Goal: Share content: Share content

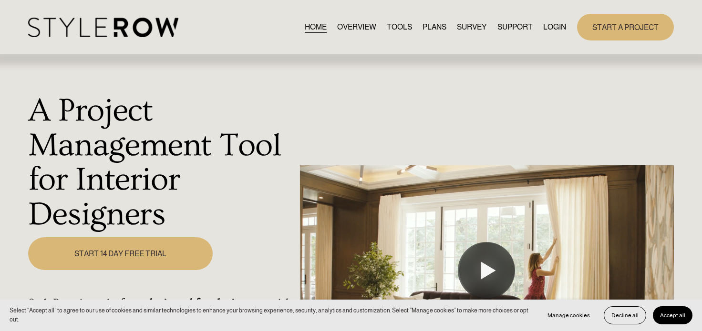
click at [555, 21] on link "LOGIN" at bounding box center [554, 27] width 23 height 13
click at [556, 26] on link "LOGIN" at bounding box center [554, 27] width 23 height 13
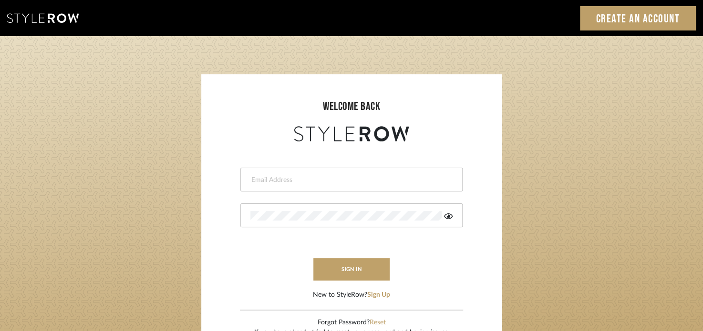
type input "katelyn@clothandkind.com"
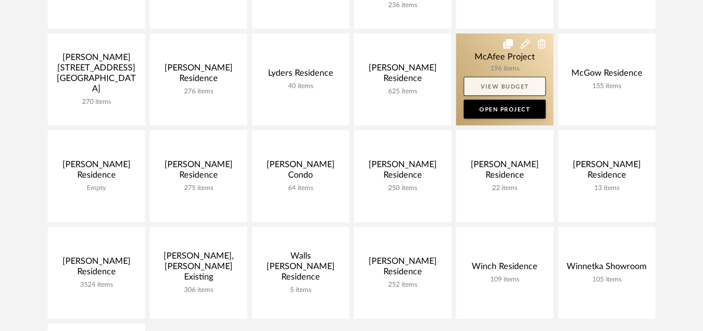
scroll to position [477, 0]
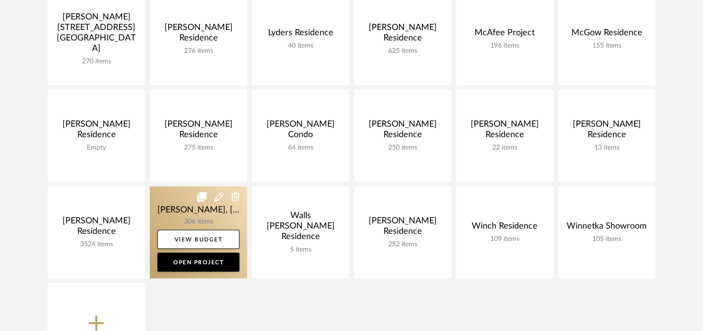
click at [177, 211] on link at bounding box center [198, 232] width 97 height 92
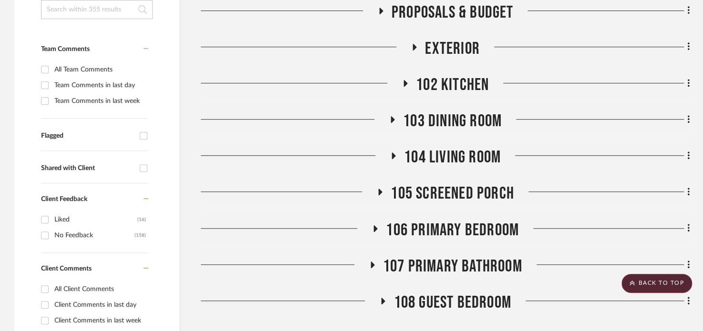
scroll to position [191, 0]
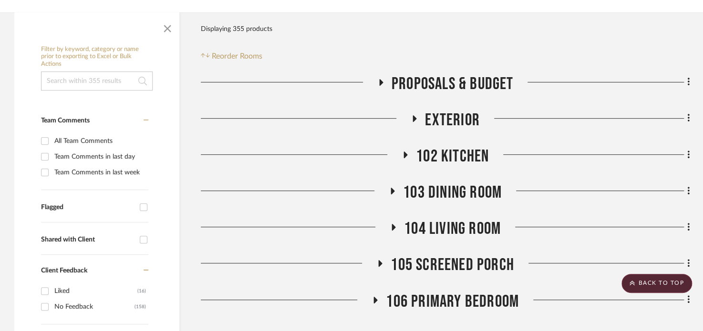
click at [443, 116] on span "Exterior" at bounding box center [452, 120] width 55 height 21
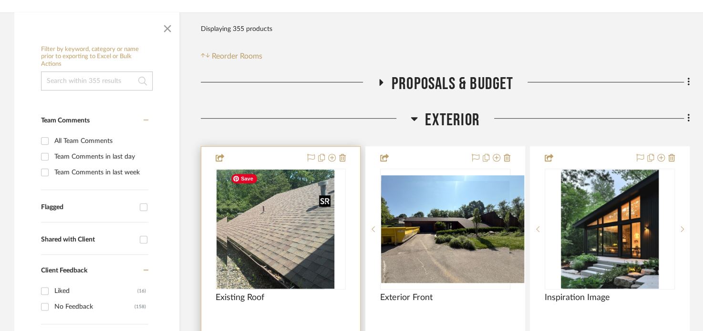
click at [300, 261] on div at bounding box center [280, 229] width 130 height 121
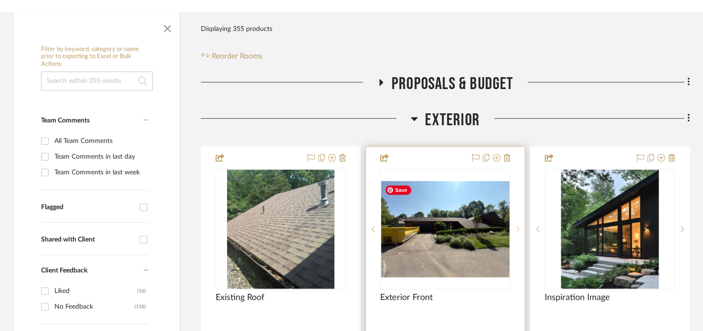
click at [511, 228] on sr-next-btn at bounding box center [517, 229] width 14 height 7
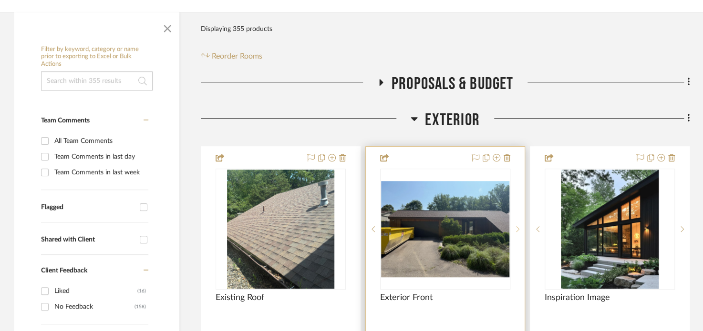
click at [511, 228] on sr-next-btn at bounding box center [517, 229] width 14 height 7
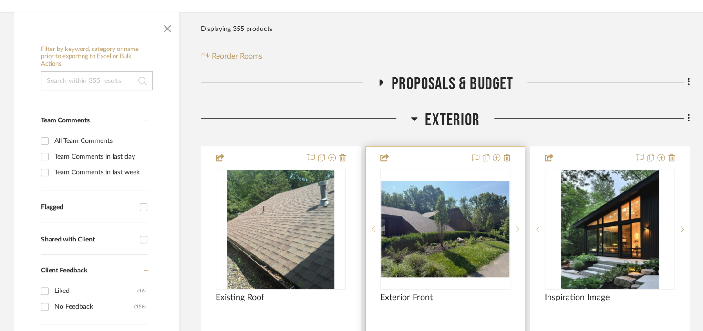
click at [370, 234] on div at bounding box center [373, 229] width 14 height 121
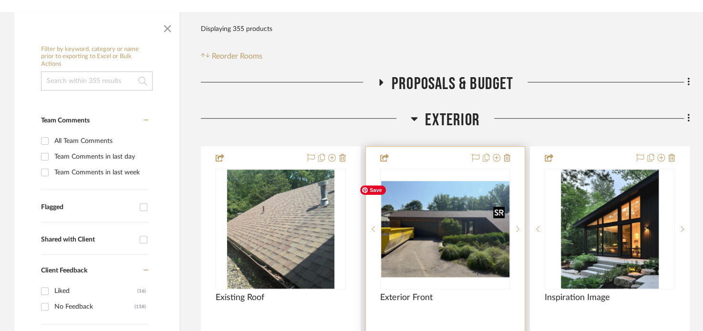
click at [410, 226] on img "1" at bounding box center [445, 229] width 128 height 96
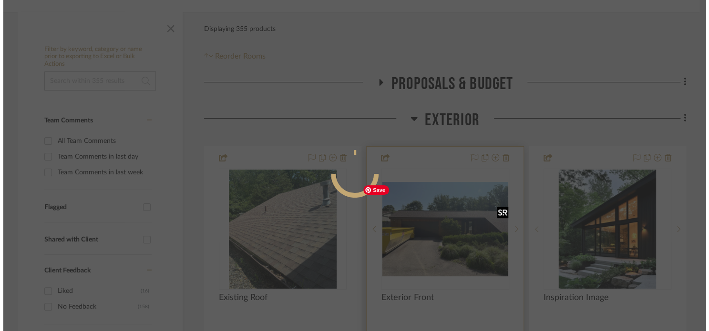
scroll to position [0, 0]
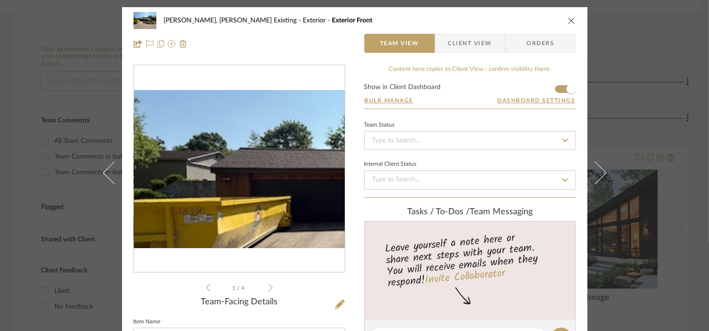
click at [177, 156] on img "0" at bounding box center [239, 169] width 211 height 158
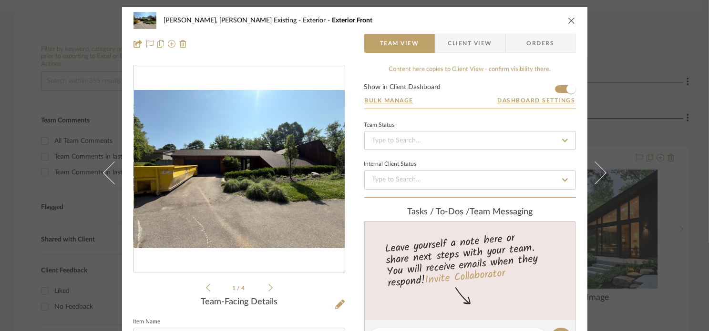
click at [268, 286] on icon at bounding box center [270, 288] width 4 height 9
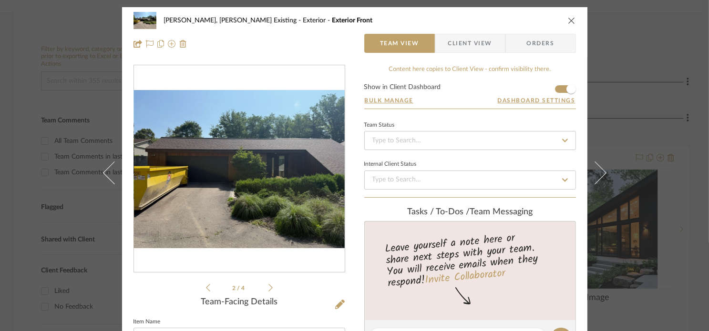
click at [268, 286] on icon at bounding box center [270, 288] width 4 height 9
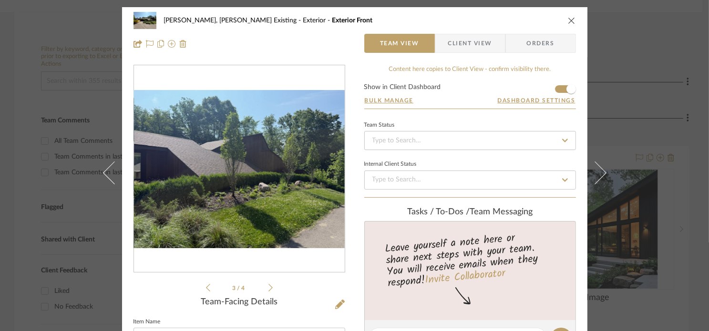
click at [268, 286] on icon at bounding box center [270, 288] width 4 height 9
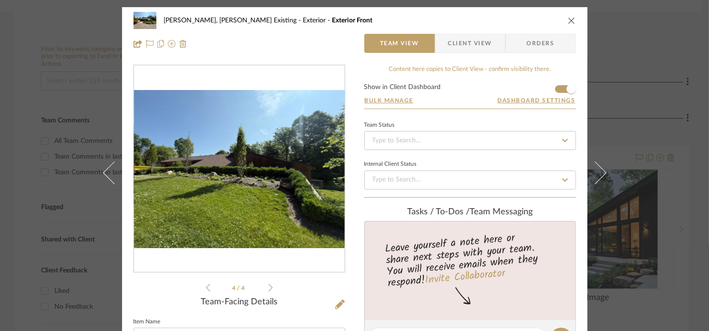
click at [268, 286] on icon at bounding box center [270, 288] width 4 height 9
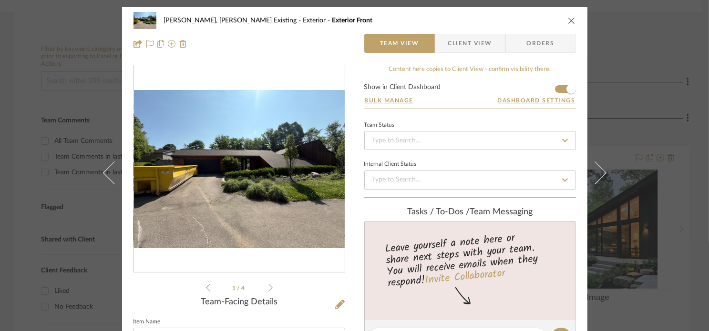
click at [561, 18] on div "Roseberry, Holden Existing Exterior Exterior Front" at bounding box center [354, 20] width 442 height 19
click at [568, 20] on icon "close" at bounding box center [572, 21] width 8 height 8
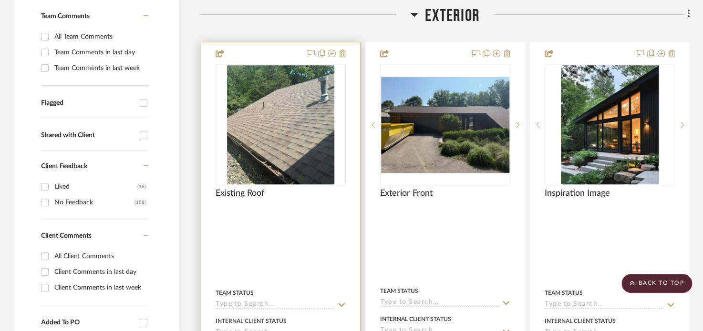
scroll to position [286, 0]
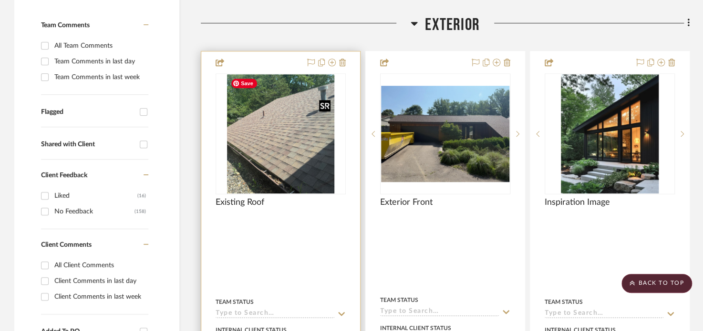
click at [315, 141] on img "0" at bounding box center [281, 133] width 108 height 119
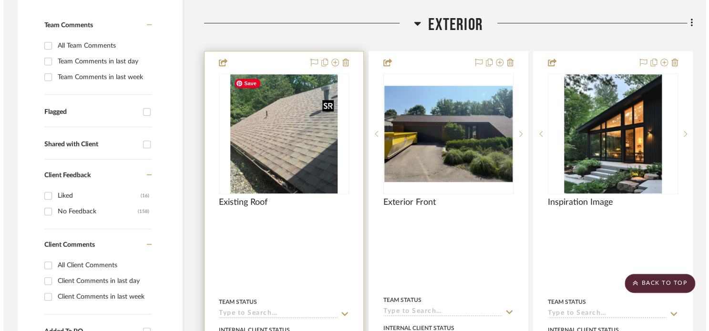
scroll to position [0, 0]
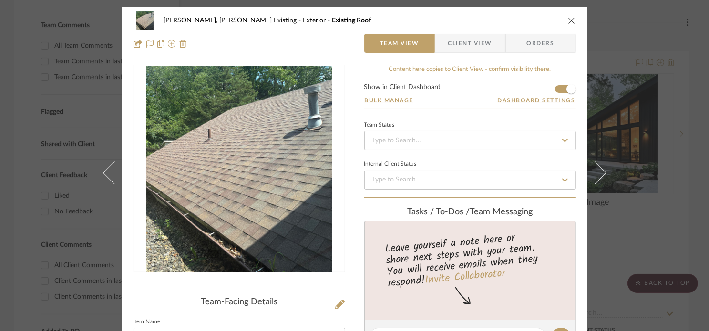
click at [568, 20] on icon "close" at bounding box center [572, 21] width 8 height 8
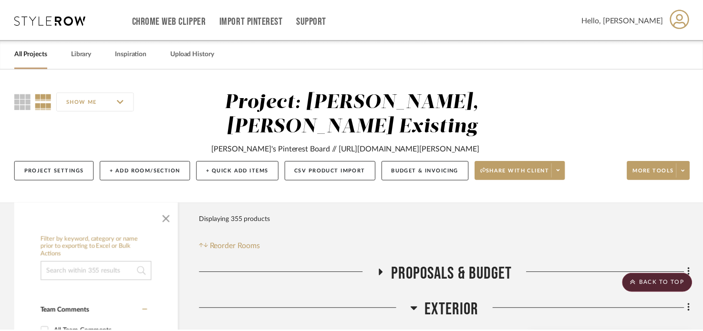
scroll to position [286, 0]
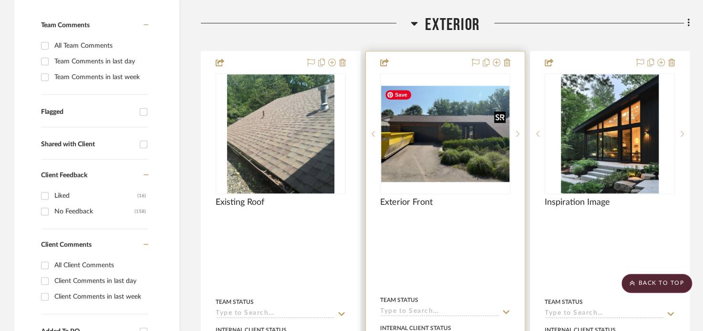
click at [446, 141] on img "1" at bounding box center [445, 134] width 128 height 96
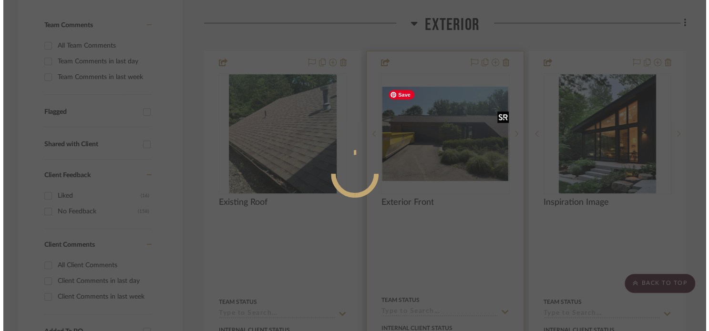
scroll to position [0, 0]
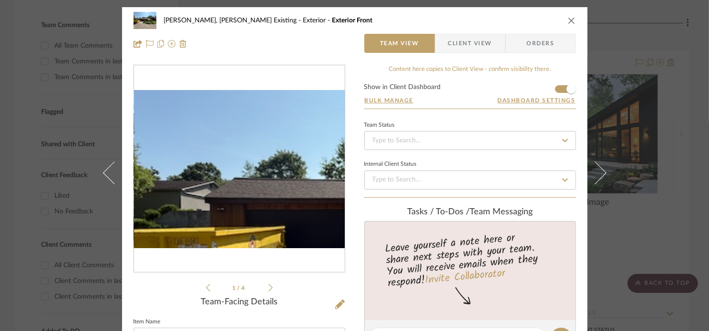
click at [179, 146] on img "0" at bounding box center [239, 169] width 211 height 158
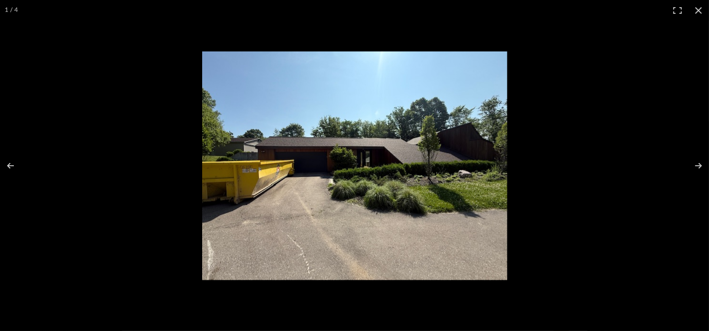
click at [257, 152] on img at bounding box center [354, 165] width 305 height 229
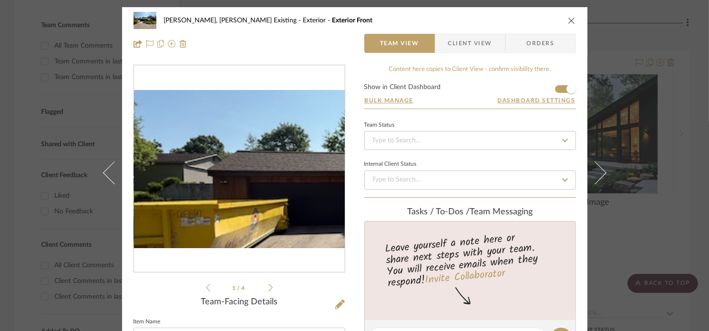
click at [178, 155] on img "0" at bounding box center [239, 169] width 211 height 158
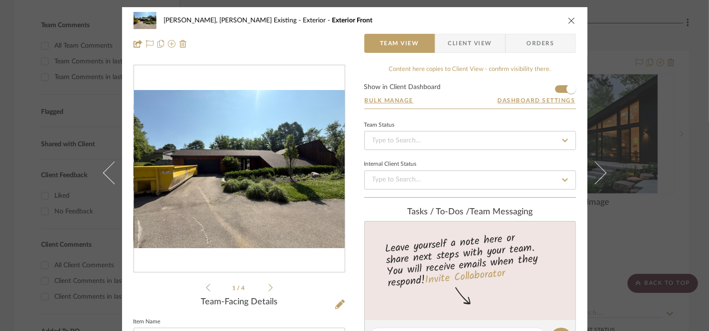
click at [568, 17] on icon "close" at bounding box center [572, 21] width 8 height 8
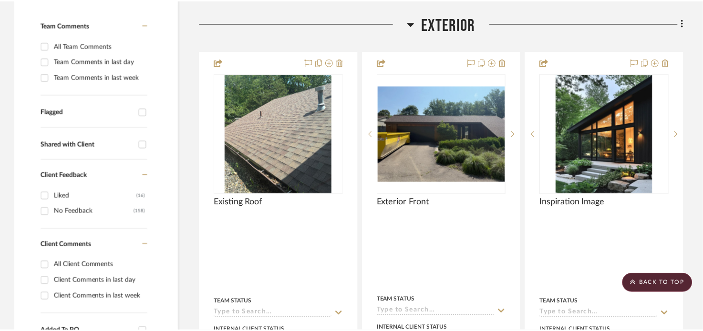
scroll to position [286, 0]
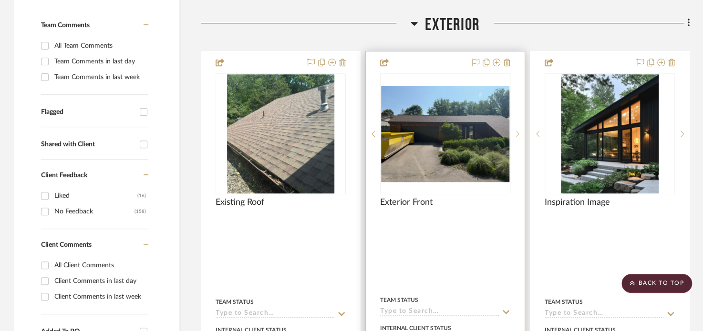
click at [520, 134] on sr-next-btn at bounding box center [517, 134] width 14 height 7
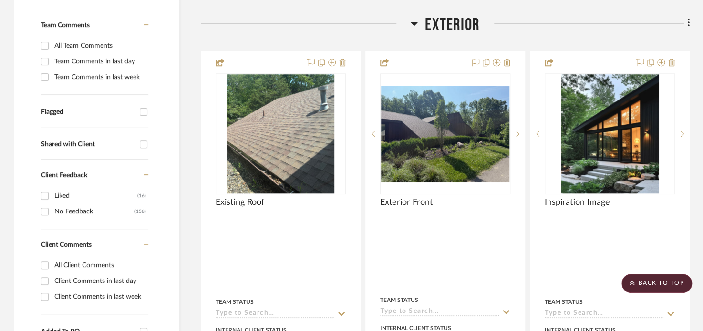
drag, startPoint x: 526, startPoint y: 29, endPoint x: 536, endPoint y: 37, distance: 12.5
click at [526, 29] on div at bounding box center [585, 27] width 210 height 24
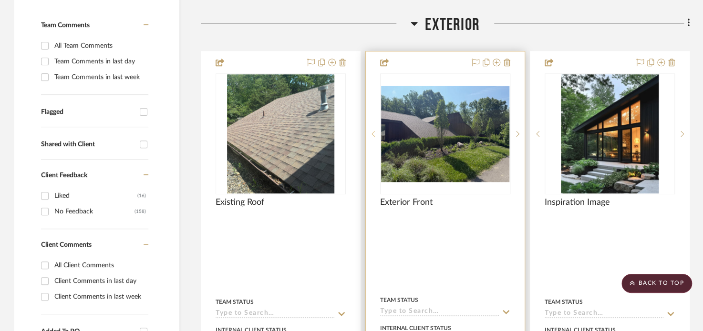
click at [372, 132] on icon at bounding box center [372, 134] width 3 height 7
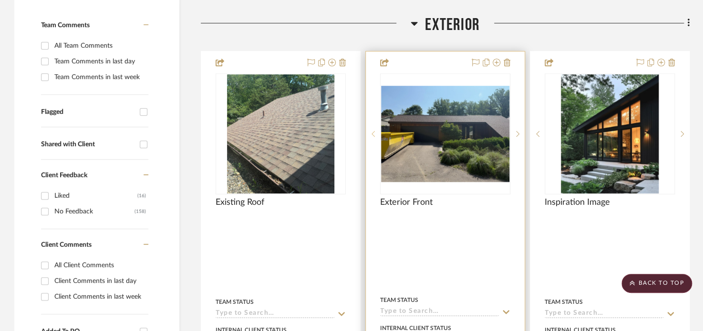
click at [371, 133] on icon at bounding box center [372, 134] width 3 height 7
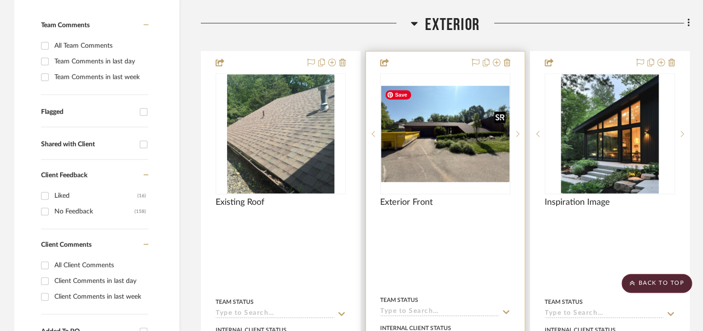
click at [405, 137] on img "0" at bounding box center [445, 134] width 128 height 96
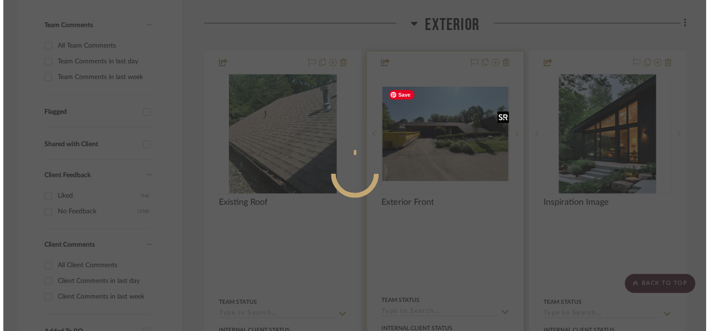
scroll to position [0, 0]
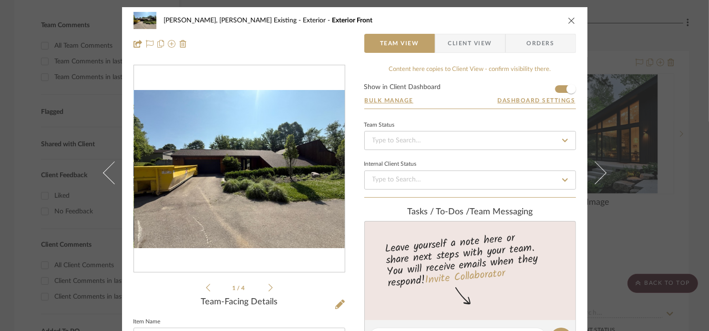
click at [264, 286] on li "1 / 4" at bounding box center [239, 287] width 58 height 11
click at [269, 286] on icon at bounding box center [270, 288] width 4 height 9
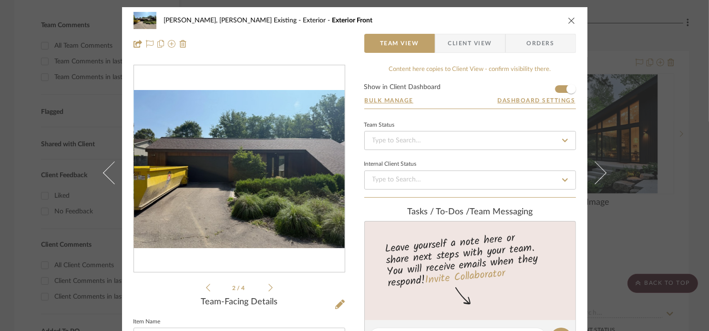
click at [206, 285] on icon at bounding box center [208, 288] width 4 height 9
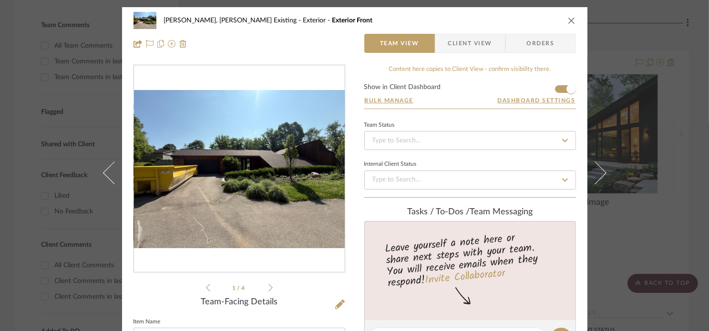
click at [268, 285] on icon at bounding box center [270, 288] width 4 height 9
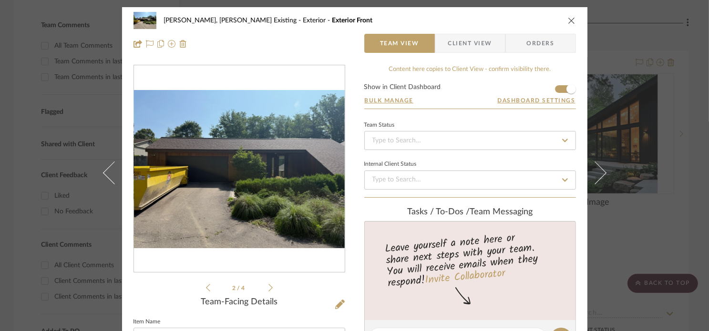
click at [183, 125] on img "1" at bounding box center [239, 169] width 211 height 158
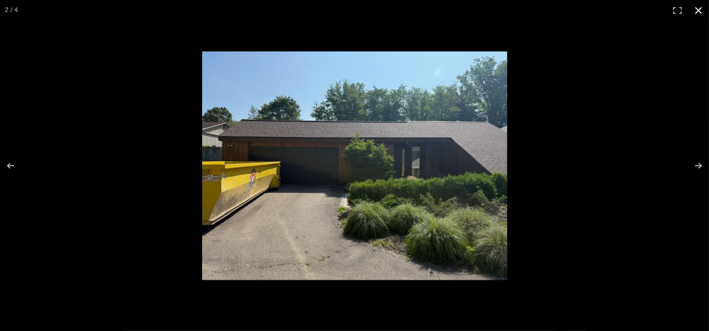
click at [536, 209] on div at bounding box center [482, 182] width 561 height 262
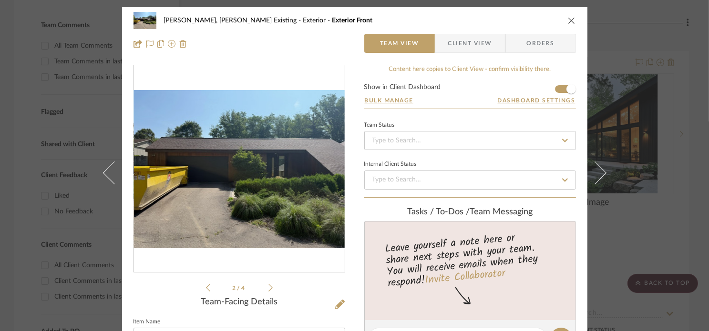
click at [573, 21] on div "Roseberry, Holden Existing Exterior Exterior Front Team View Client View Orders" at bounding box center [354, 32] width 465 height 50
click at [568, 22] on icon "close" at bounding box center [572, 21] width 8 height 8
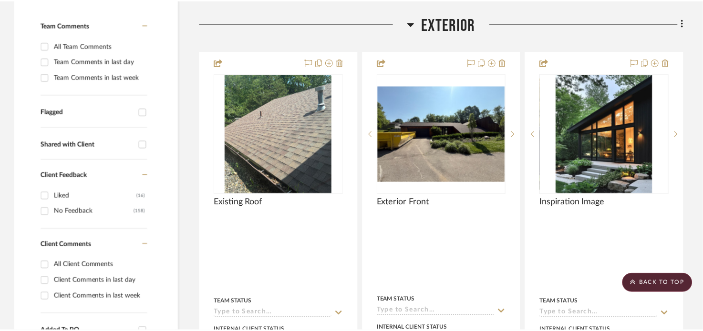
scroll to position [286, 0]
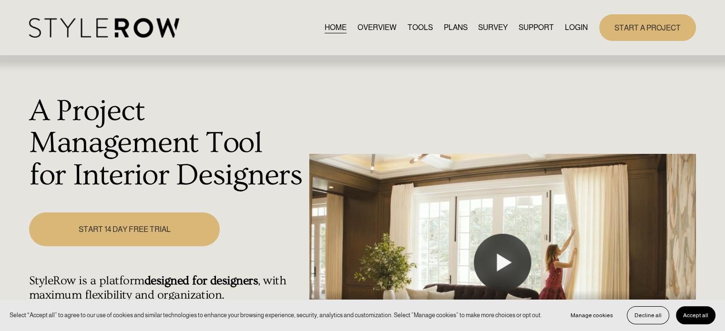
click at [574, 28] on link "LOGIN" at bounding box center [576, 27] width 23 height 13
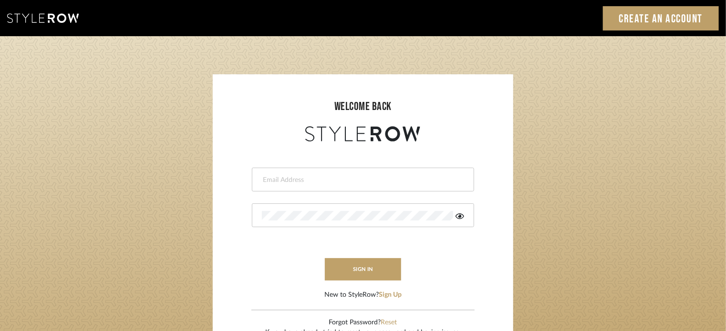
type input "[PERSON_NAME][EMAIL_ADDRESS][DOMAIN_NAME]"
click at [373, 265] on div "LOADING" at bounding box center [363, 165] width 726 height 331
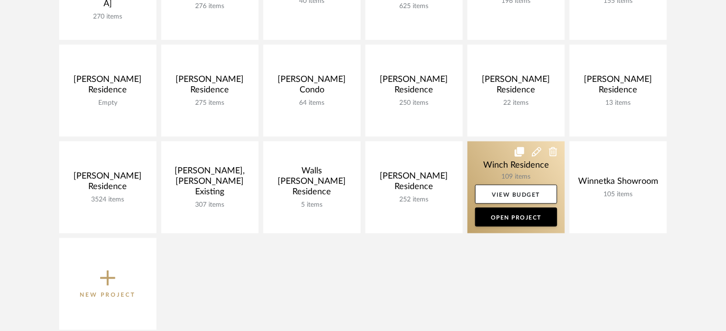
scroll to position [524, 0]
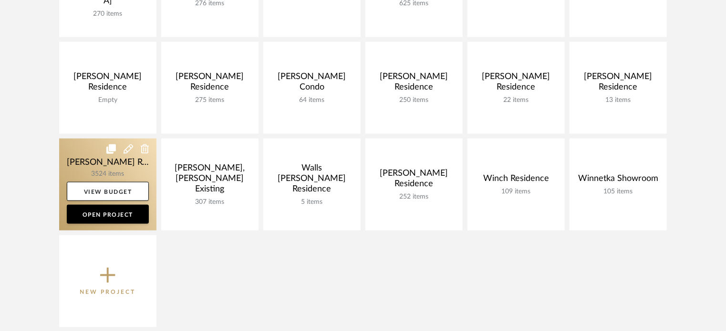
click at [112, 160] on link at bounding box center [107, 185] width 97 height 92
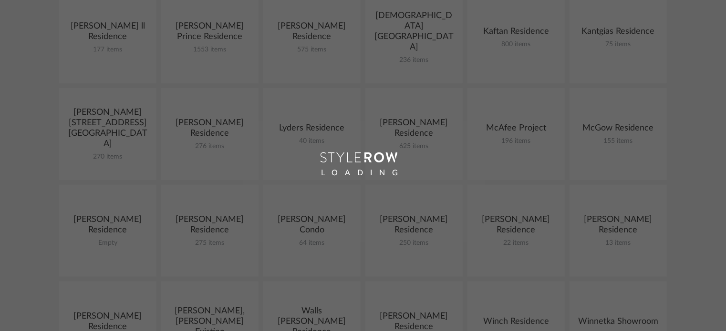
scroll to position [391, 0]
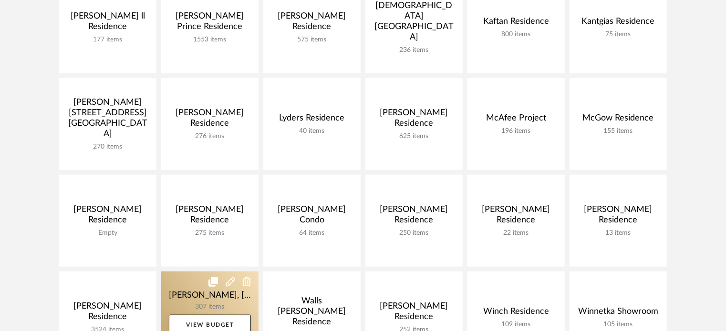
click at [211, 305] on link at bounding box center [209, 318] width 97 height 92
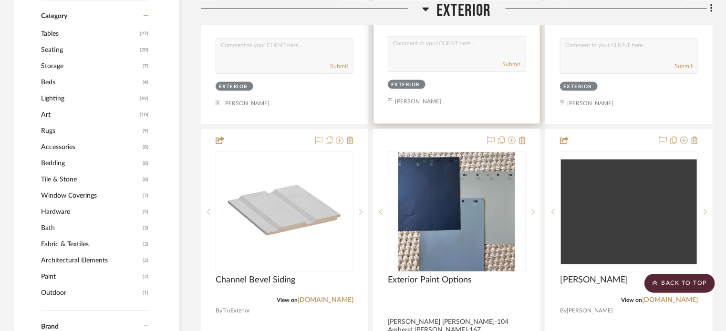
scroll to position [667, 0]
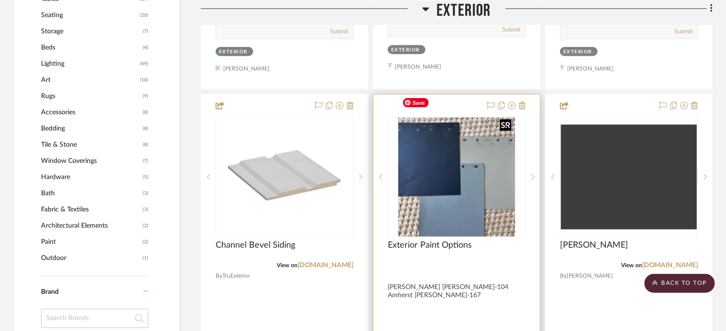
click at [0, 0] on img at bounding box center [0, 0] width 0 height 0
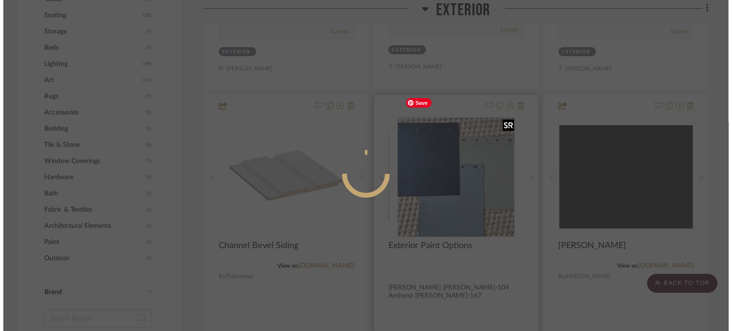
scroll to position [0, 0]
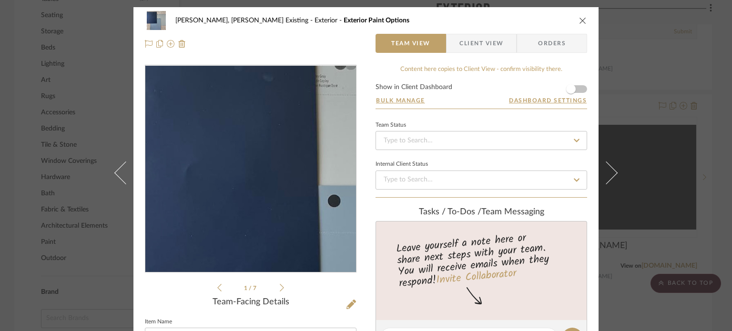
click at [231, 140] on img "0" at bounding box center [250, 169] width 203 height 207
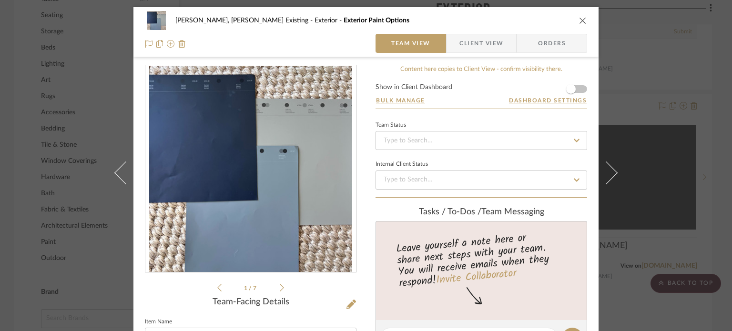
scroll to position [143, 0]
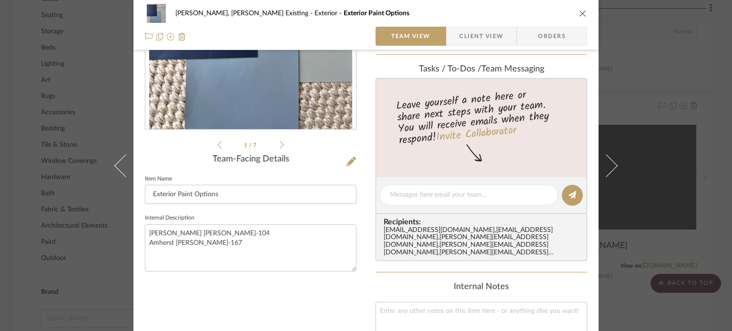
click at [625, 73] on div "[PERSON_NAME], [PERSON_NAME] Existing Exterior Exterior Paint Options Team View…" at bounding box center [366, 165] width 732 height 331
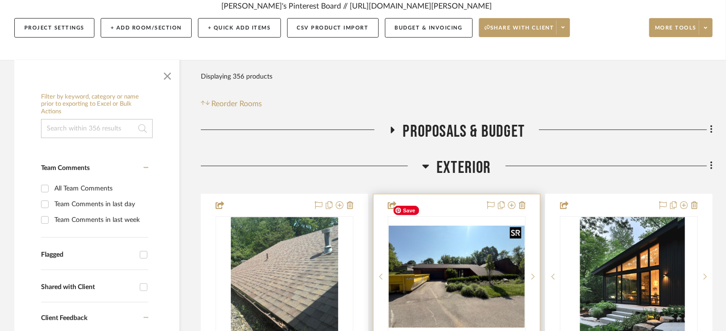
click at [469, 259] on img "0" at bounding box center [457, 277] width 136 height 102
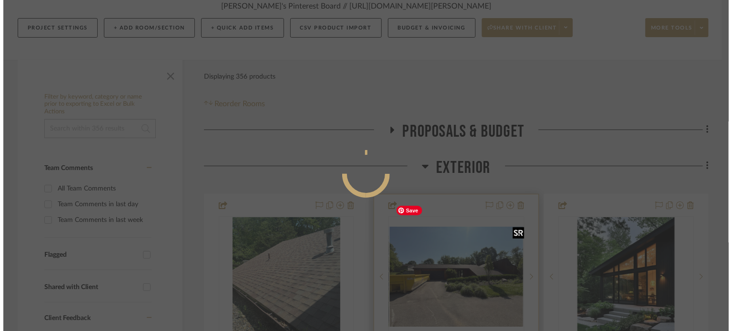
scroll to position [0, 0]
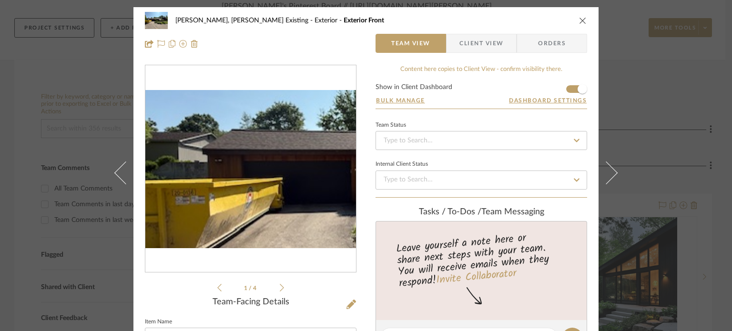
click at [197, 169] on img "0" at bounding box center [250, 169] width 211 height 158
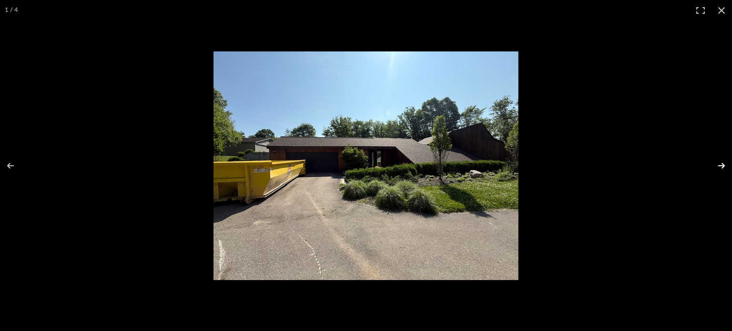
click at [722, 165] on button at bounding box center [715, 166] width 33 height 48
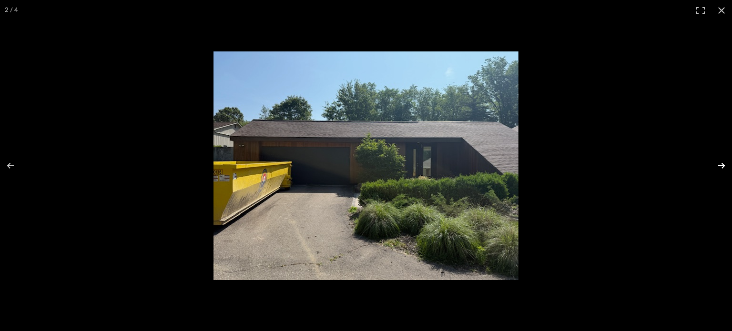
click at [722, 165] on button at bounding box center [715, 166] width 33 height 48
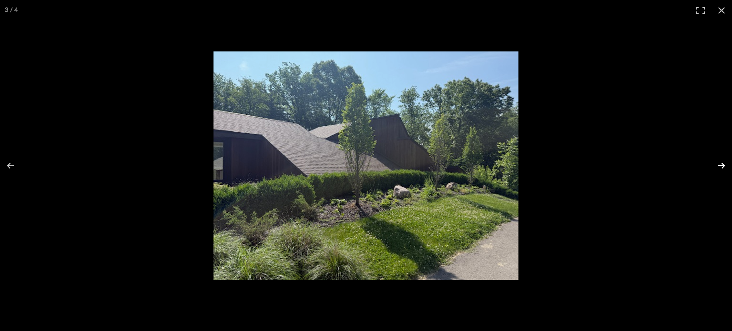
click at [722, 165] on button at bounding box center [715, 166] width 33 height 48
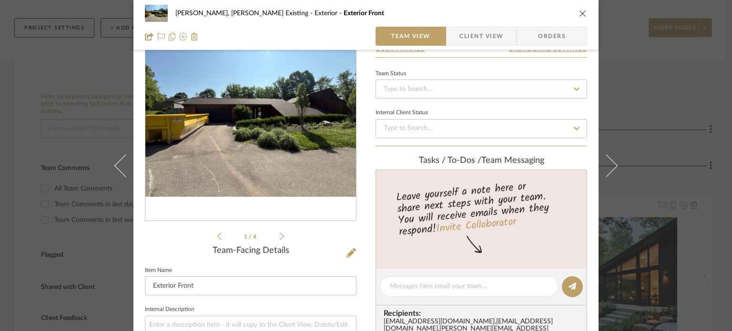
scroll to position [95, 0]
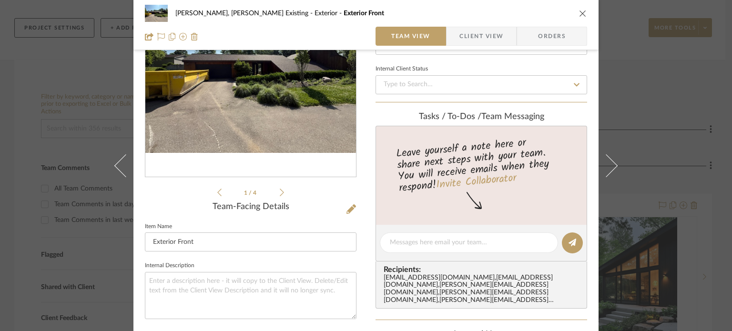
click at [579, 11] on icon "close" at bounding box center [583, 14] width 8 height 8
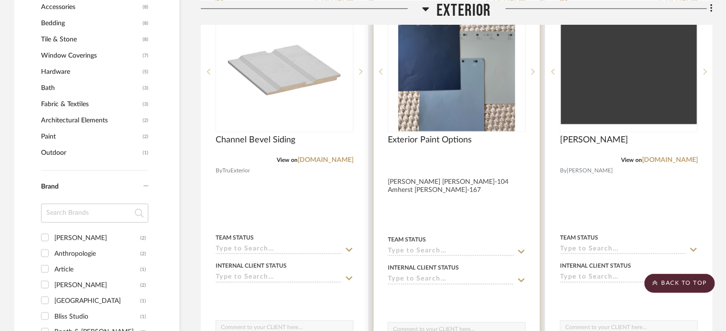
scroll to position [715, 0]
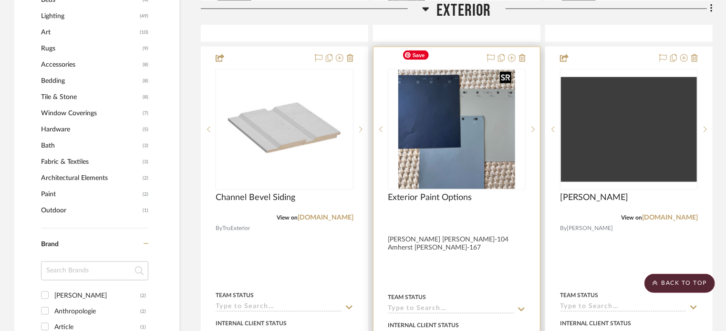
click at [423, 84] on img "0" at bounding box center [456, 129] width 117 height 119
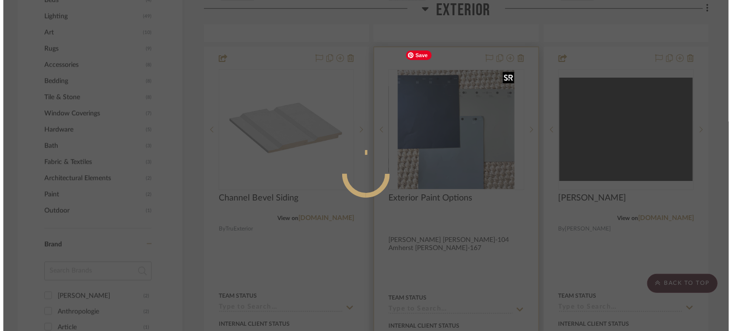
scroll to position [0, 0]
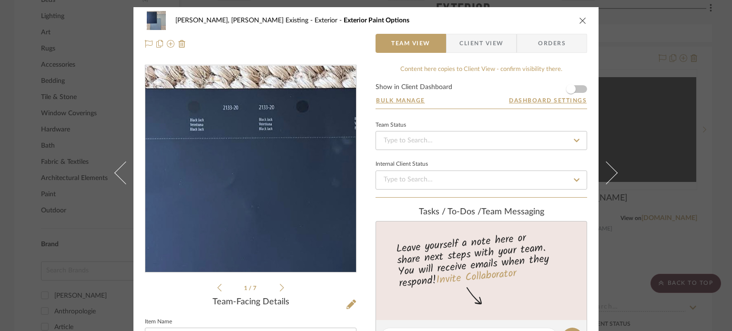
click at [198, 102] on img "0" at bounding box center [250, 169] width 203 height 207
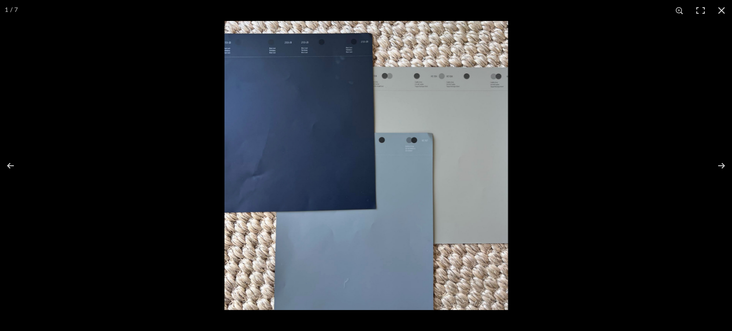
click at [421, 91] on img at bounding box center [367, 165] width 284 height 289
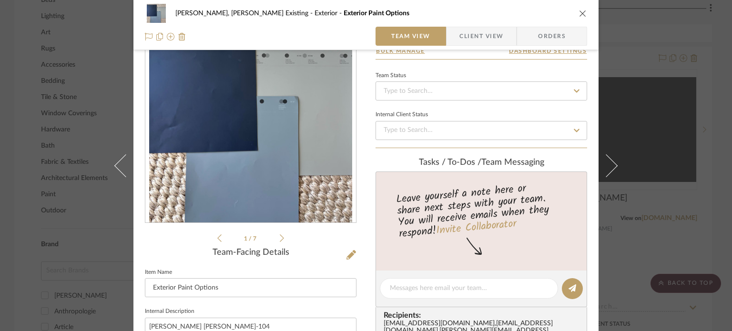
scroll to position [95, 0]
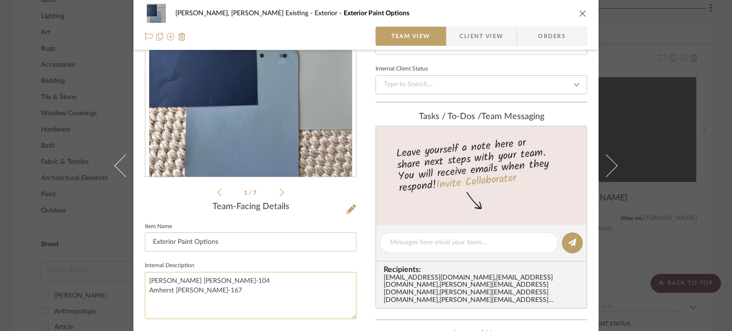
click at [195, 278] on textarea "[PERSON_NAME] [PERSON_NAME]-104 Amherst [PERSON_NAME]-167" at bounding box center [251, 295] width 212 height 47
click at [275, 194] on li "1 / 7" at bounding box center [251, 192] width 58 height 11
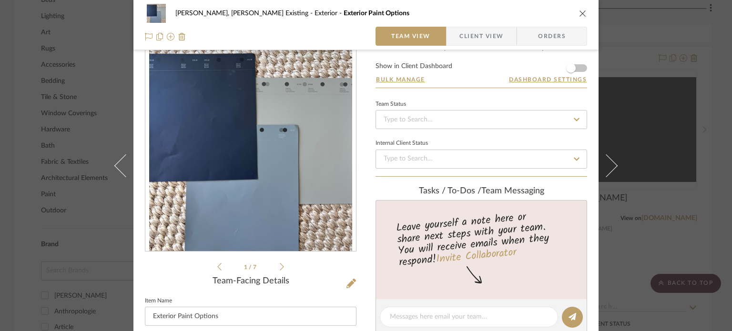
scroll to position [0, 0]
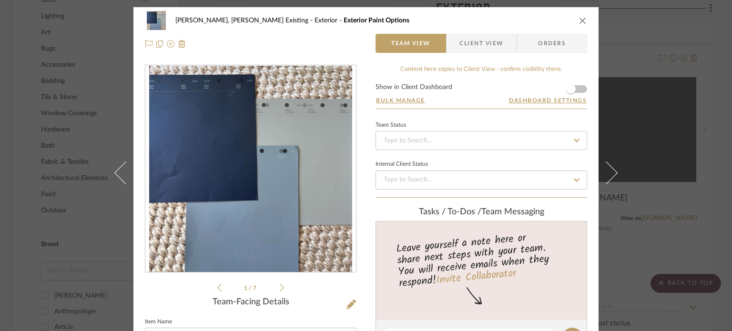
click at [280, 284] on icon at bounding box center [282, 288] width 4 height 9
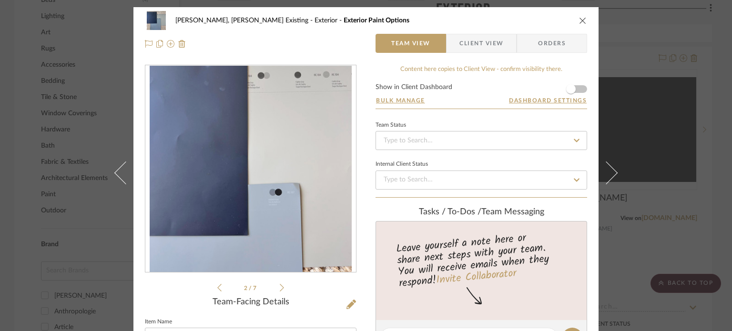
click at [280, 284] on icon at bounding box center [282, 288] width 4 height 9
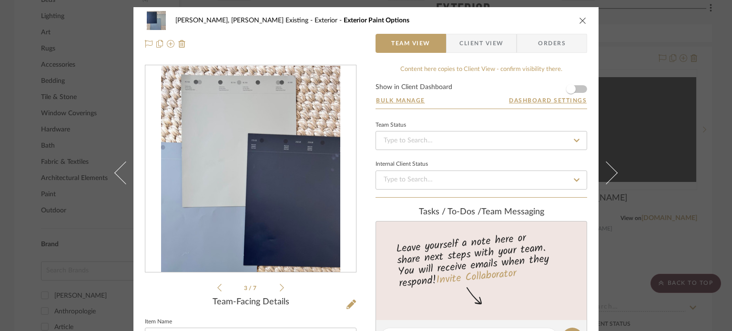
click at [280, 284] on icon at bounding box center [282, 288] width 4 height 9
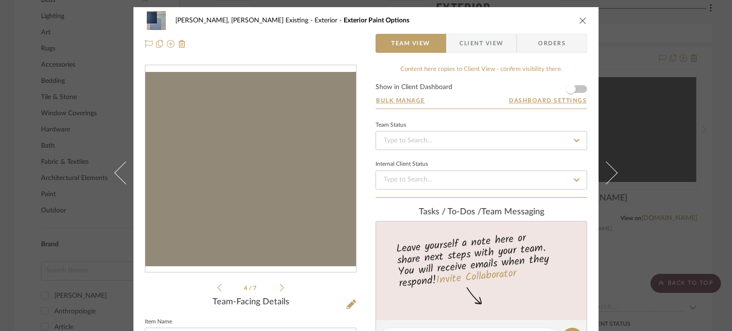
click at [280, 284] on icon at bounding box center [282, 288] width 4 height 9
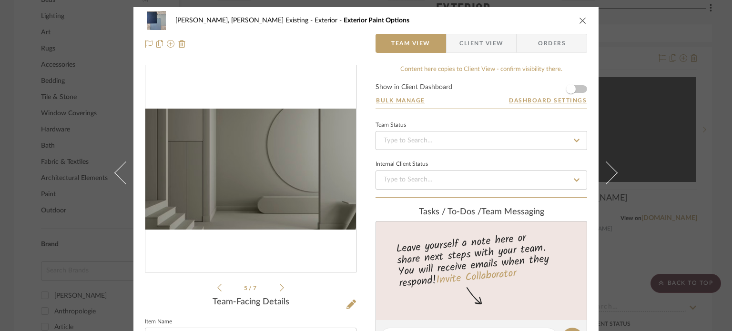
click at [280, 284] on icon at bounding box center [282, 288] width 4 height 9
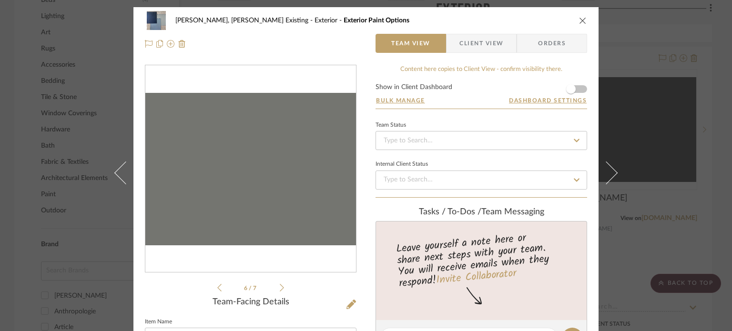
click at [280, 284] on icon at bounding box center [282, 288] width 4 height 9
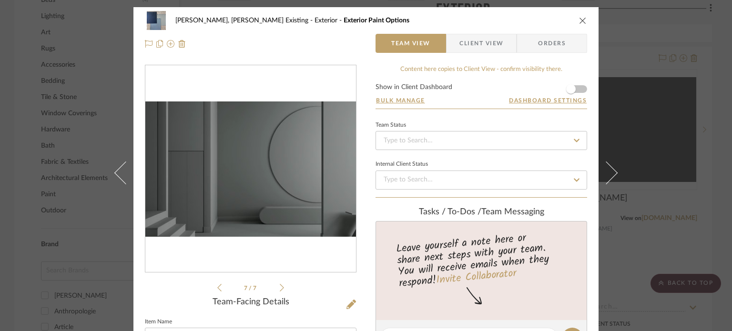
click at [280, 284] on icon at bounding box center [282, 288] width 4 height 9
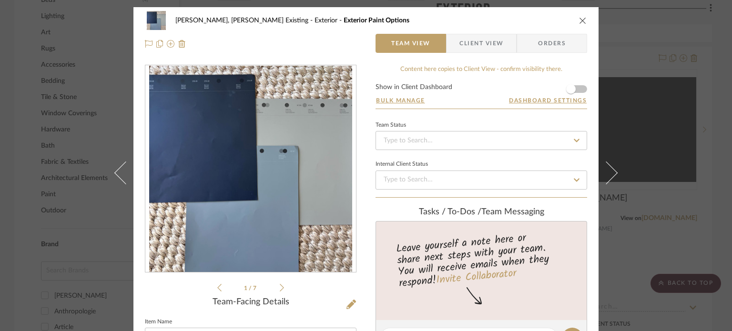
click at [280, 284] on icon at bounding box center [282, 288] width 4 height 9
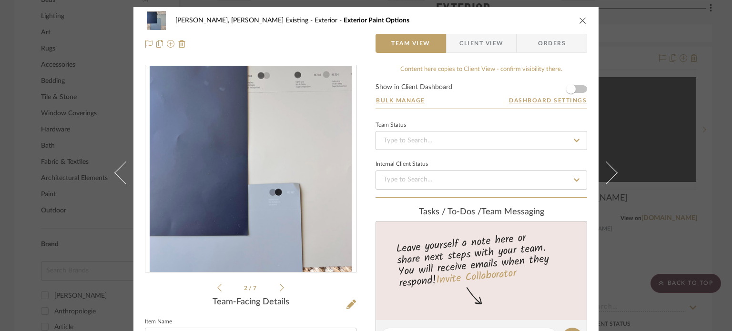
click at [579, 21] on button "close" at bounding box center [583, 20] width 9 height 9
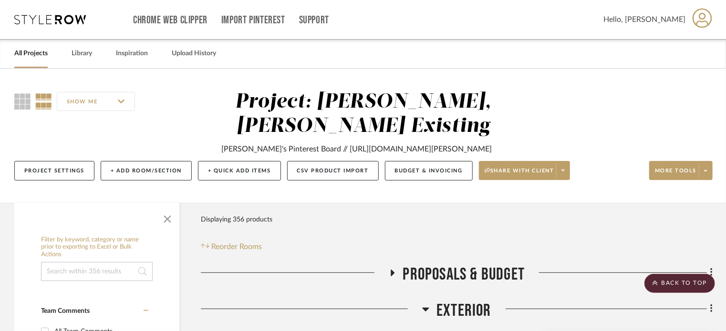
scroll to position [143, 0]
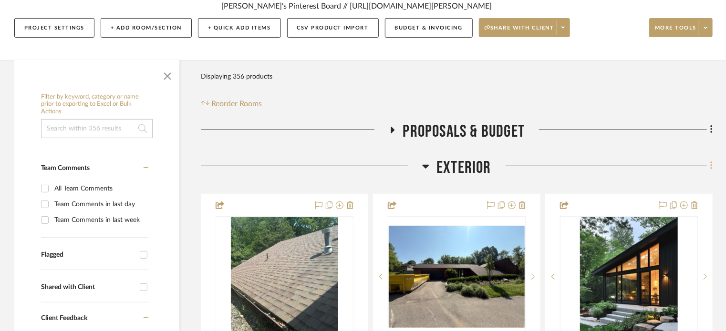
click at [707, 159] on fa-icon at bounding box center [710, 167] width 6 height 16
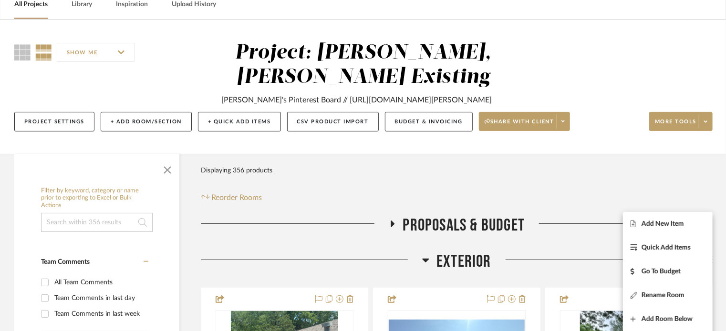
scroll to position [48, 0]
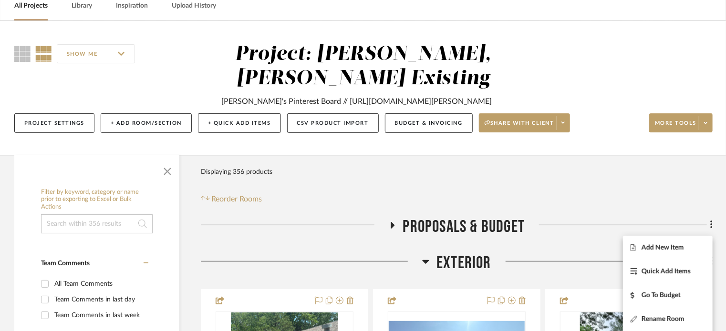
click at [561, 101] on div at bounding box center [363, 165] width 726 height 331
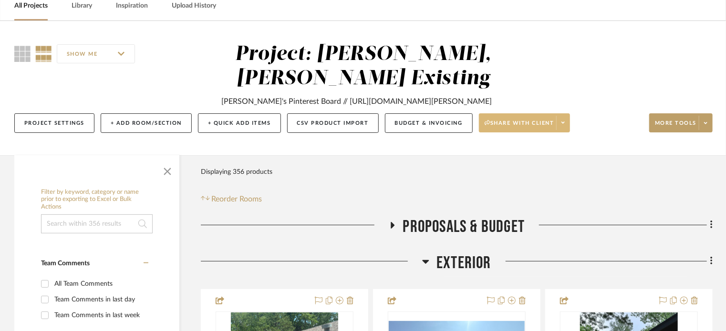
click at [562, 120] on icon at bounding box center [562, 122] width 3 height 5
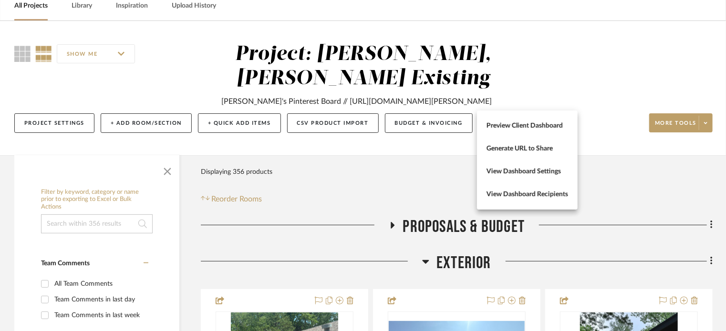
click at [704, 105] on div at bounding box center [363, 165] width 726 height 331
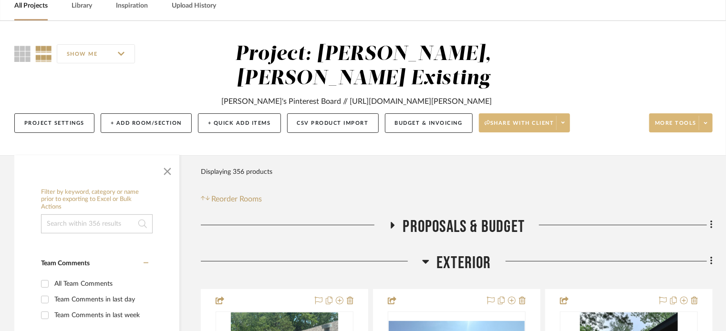
click at [704, 121] on icon at bounding box center [705, 123] width 3 height 5
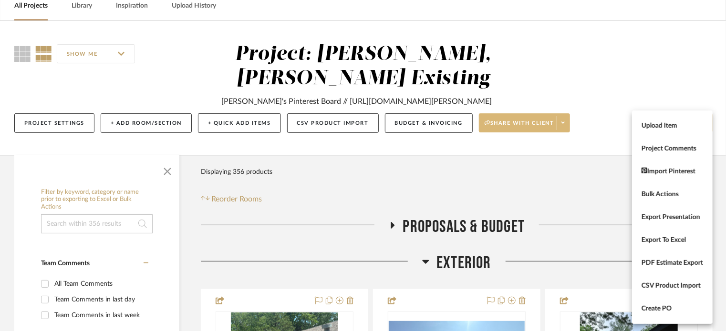
click at [569, 97] on div at bounding box center [363, 165] width 726 height 331
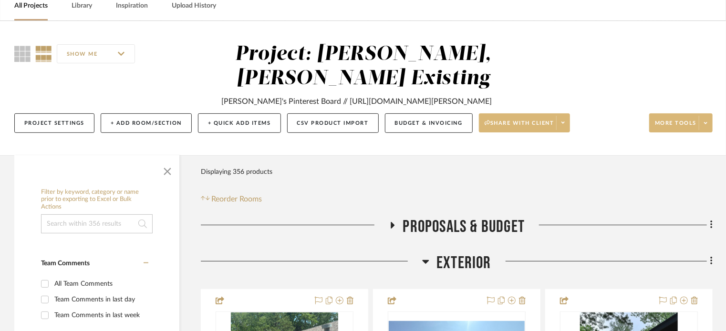
click at [563, 120] on icon at bounding box center [562, 122] width 3 height 5
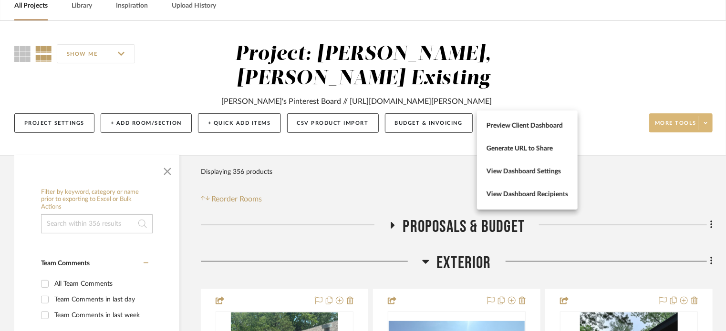
click at [706, 238] on div at bounding box center [363, 165] width 726 height 331
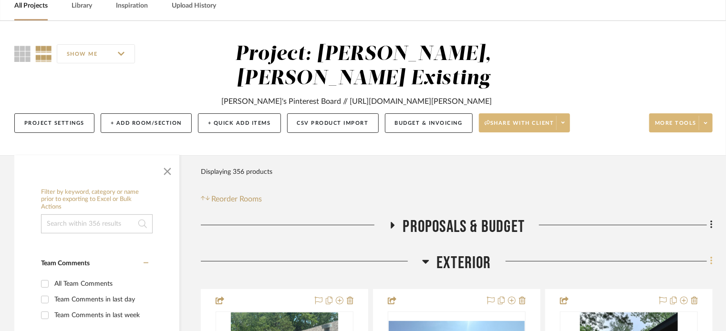
click at [711, 257] on icon at bounding box center [711, 261] width 2 height 8
click at [587, 117] on div "SHOW ME Project: [PERSON_NAME], [PERSON_NAME] Existing [PERSON_NAME]'s Pinteres…" at bounding box center [363, 88] width 726 height 134
click at [709, 116] on span at bounding box center [704, 123] width 13 height 14
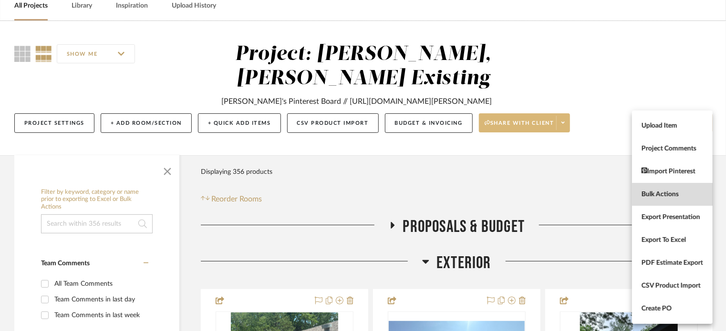
click at [663, 191] on span "Bulk Actions" at bounding box center [672, 195] width 62 height 8
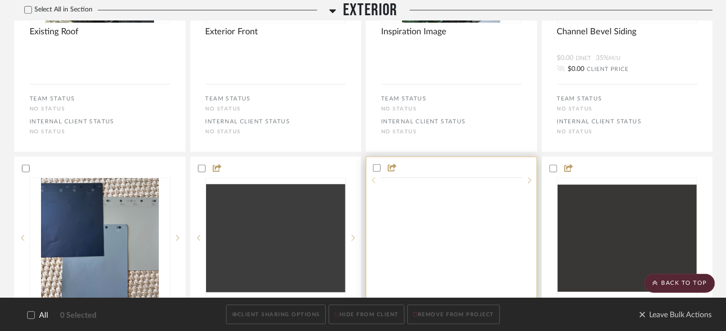
scroll to position [477, 0]
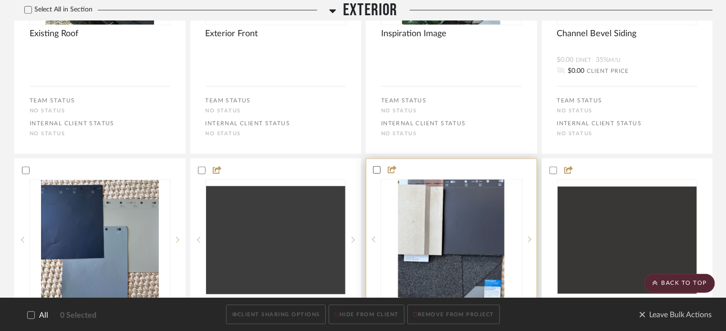
click at [374, 167] on icon at bounding box center [376, 170] width 7 height 7
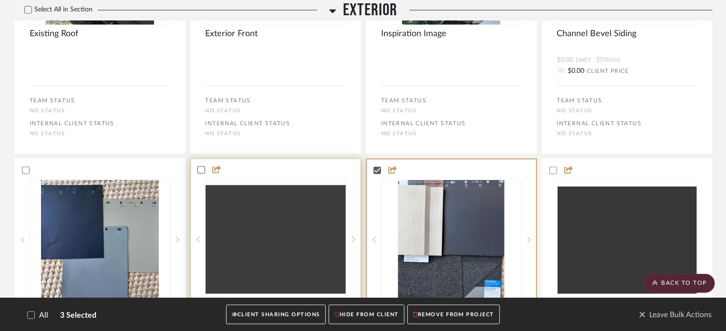
click at [202, 167] on icon at bounding box center [201, 170] width 7 height 7
click at [373, 167] on icon at bounding box center [376, 170] width 7 height 7
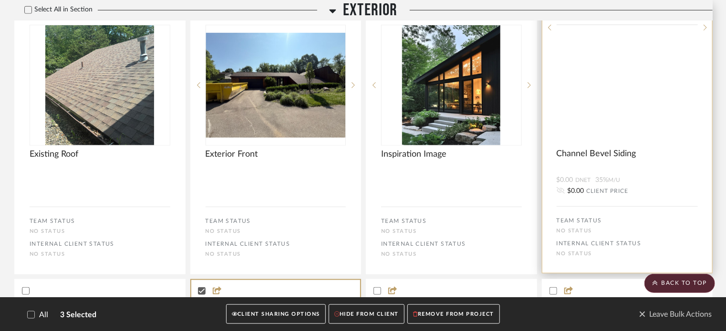
scroll to position [286, 0]
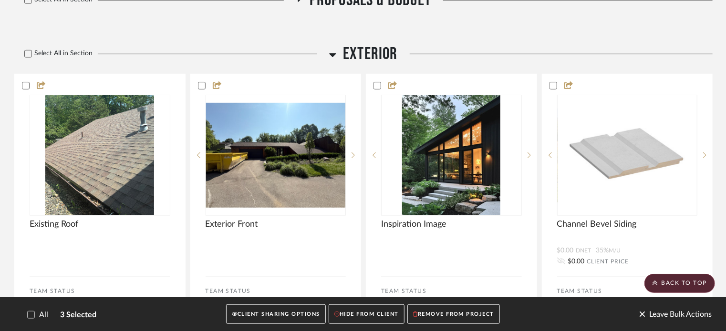
click at [658, 314] on span "Leave Bulk Actions" at bounding box center [674, 315] width 73 height 14
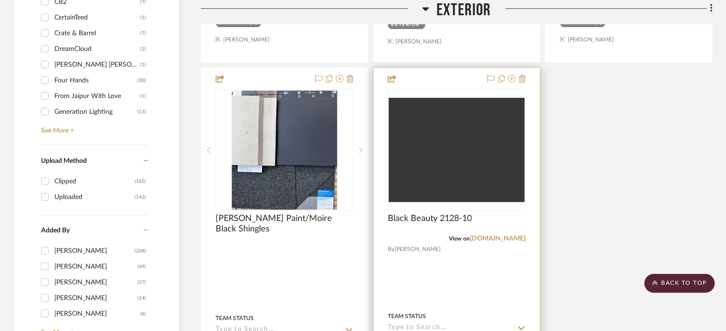
scroll to position [1192, 0]
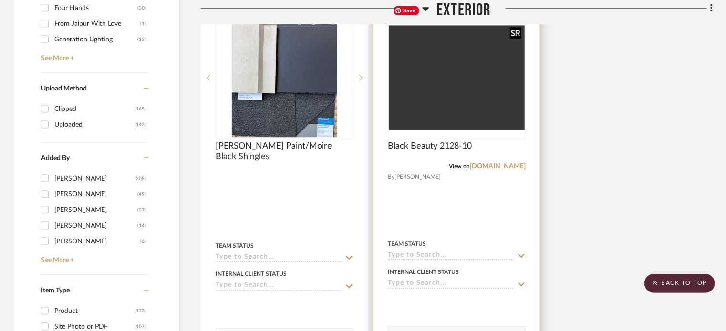
click at [0, 0] on img at bounding box center [0, 0] width 0 height 0
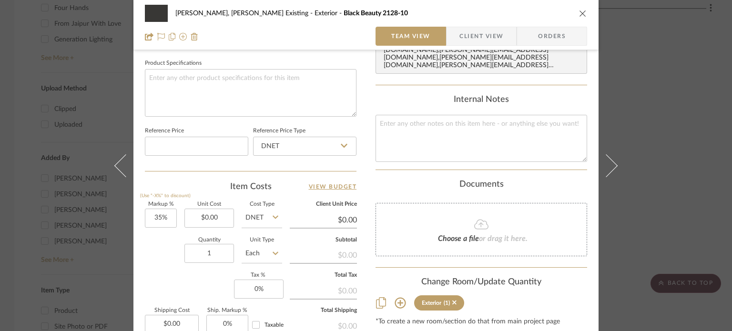
scroll to position [524, 0]
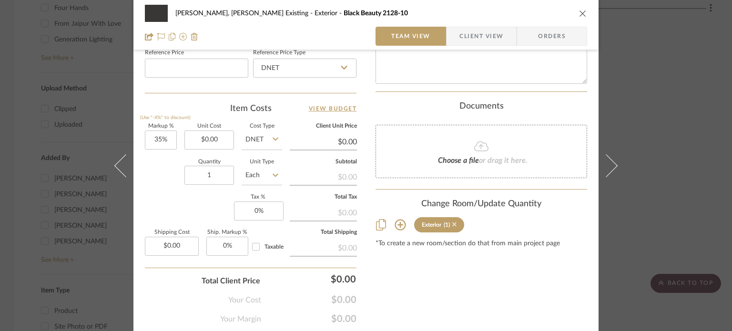
click at [452, 223] on icon at bounding box center [454, 225] width 4 height 4
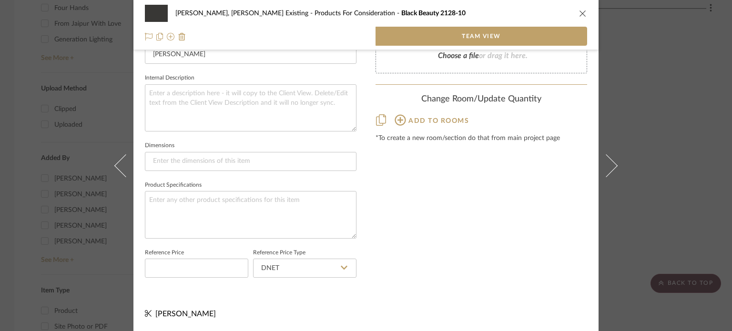
scroll to position [327, 0]
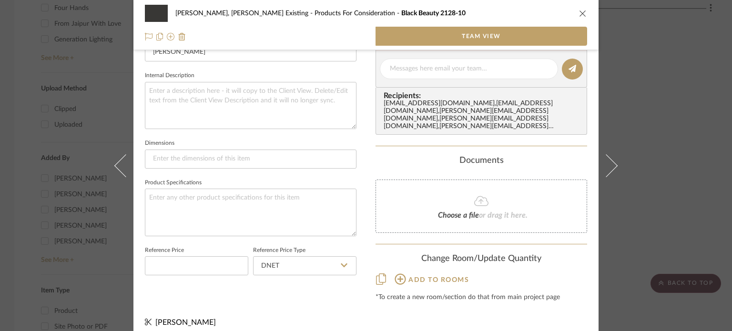
click at [579, 13] on icon "close" at bounding box center [583, 14] width 8 height 8
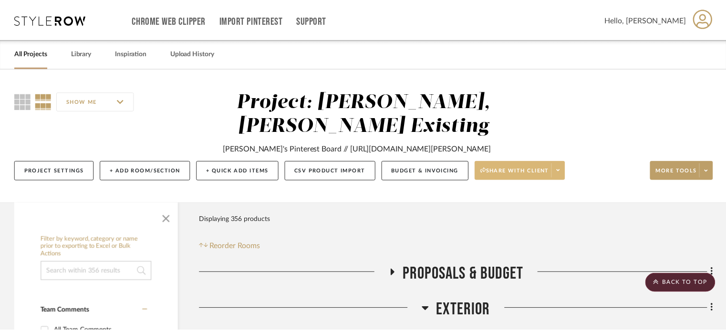
scroll to position [1192, 0]
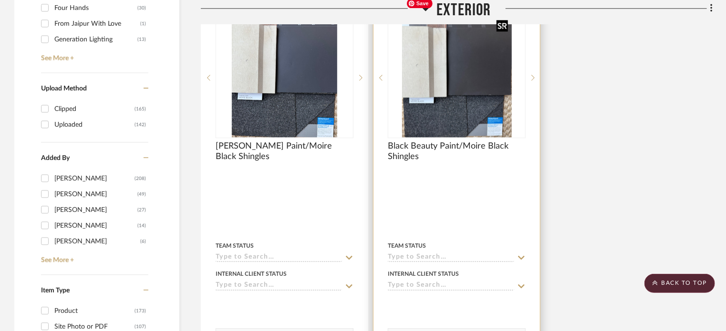
click at [468, 91] on img "0" at bounding box center [457, 77] width 110 height 119
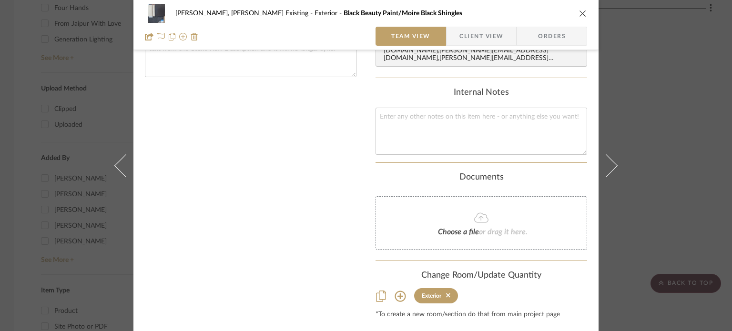
scroll to position [354, 0]
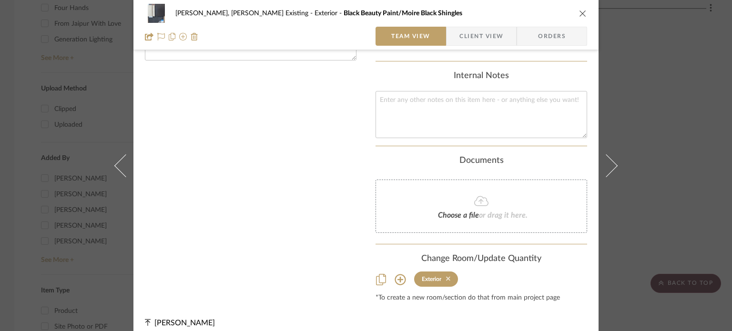
click at [446, 276] on icon at bounding box center [448, 279] width 4 height 7
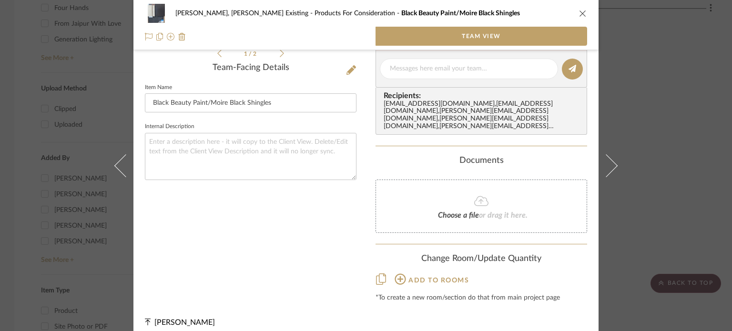
click at [580, 12] on icon "close" at bounding box center [583, 14] width 8 height 8
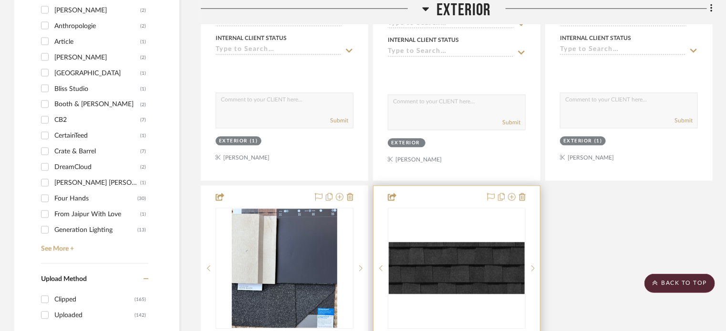
scroll to position [1192, 0]
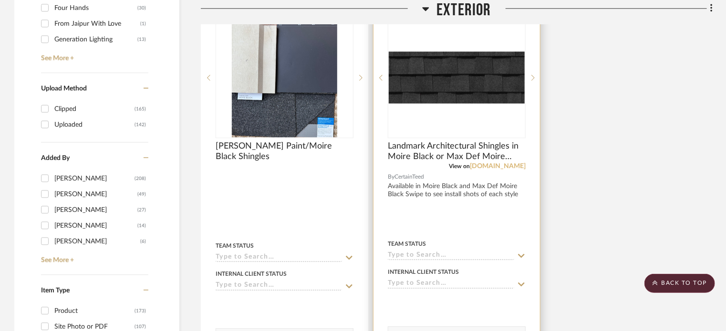
click at [490, 163] on link "[DOMAIN_NAME]" at bounding box center [498, 166] width 56 height 7
click at [465, 51] on img "0" at bounding box center [457, 77] width 136 height 52
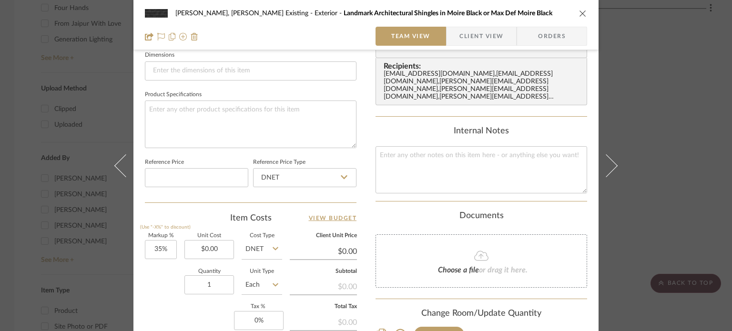
scroll to position [477, 0]
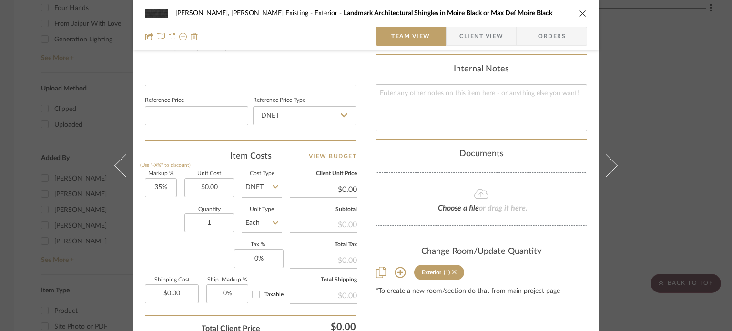
click at [453, 270] on icon at bounding box center [454, 272] width 4 height 4
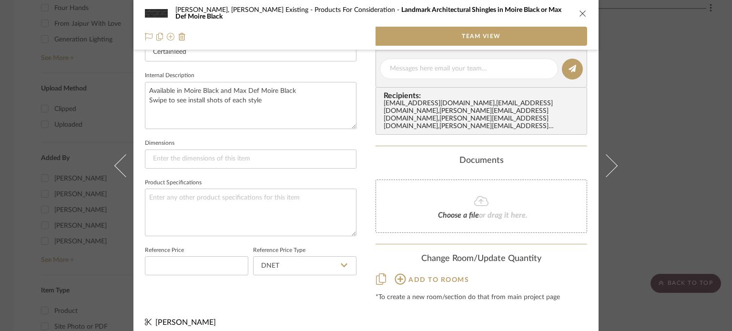
click at [582, 17] on icon "close" at bounding box center [583, 14] width 8 height 8
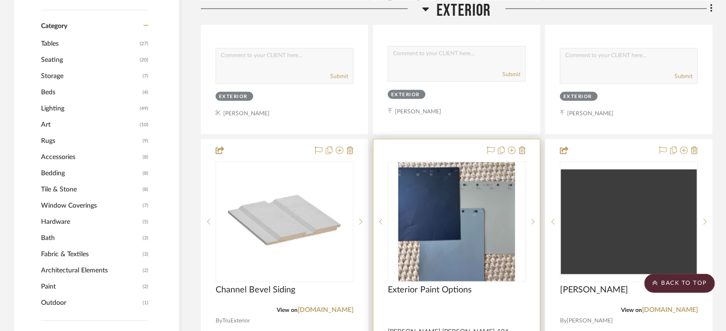
scroll to position [620, 0]
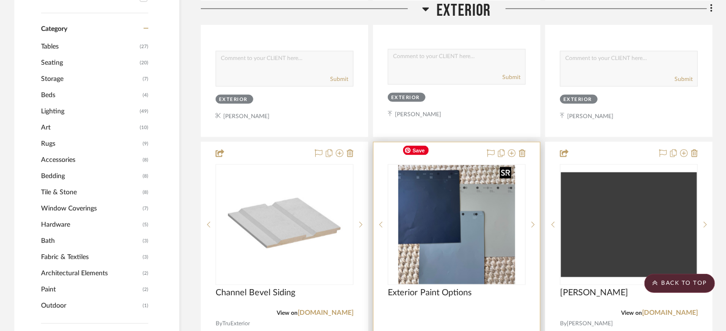
click at [480, 205] on img "0" at bounding box center [456, 224] width 117 height 119
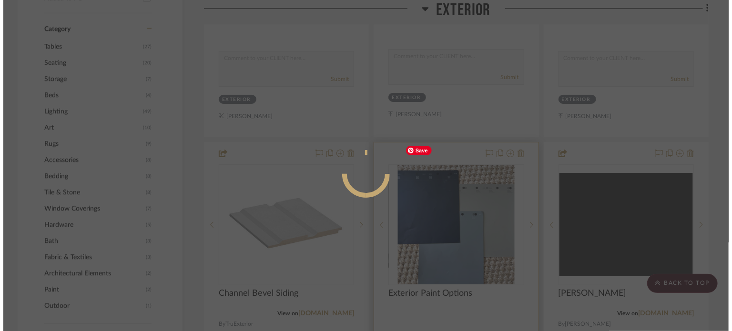
scroll to position [0, 0]
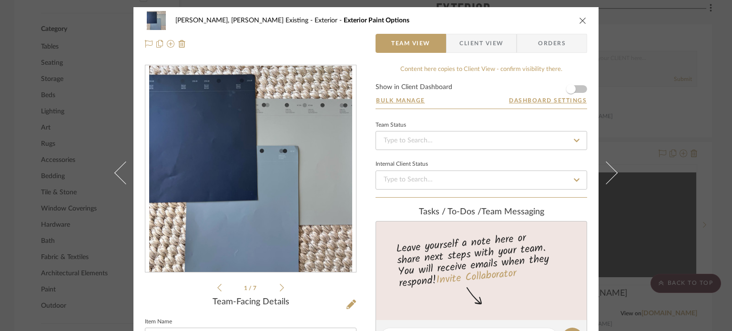
click at [280, 290] on icon at bounding box center [282, 288] width 4 height 9
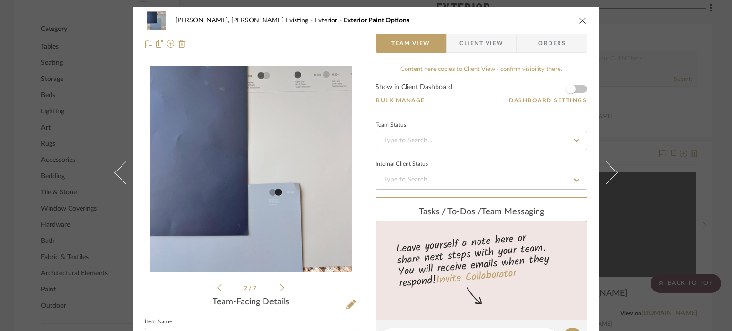
click at [280, 290] on icon at bounding box center [282, 288] width 4 height 9
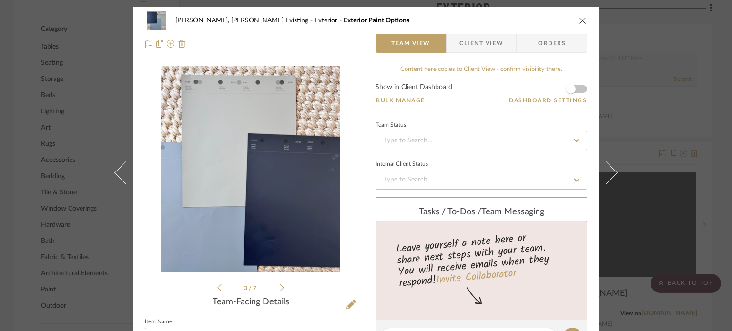
click at [580, 21] on icon "close" at bounding box center [583, 21] width 8 height 8
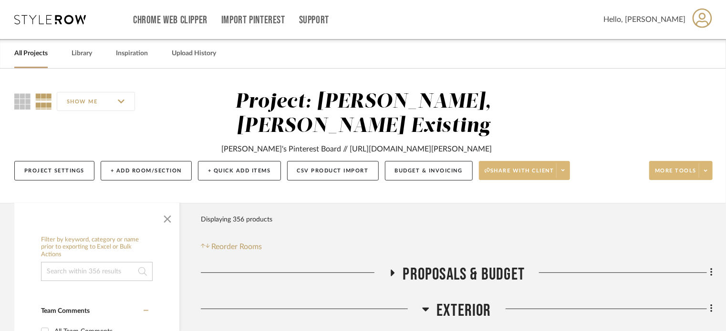
click at [708, 164] on span at bounding box center [704, 171] width 13 height 14
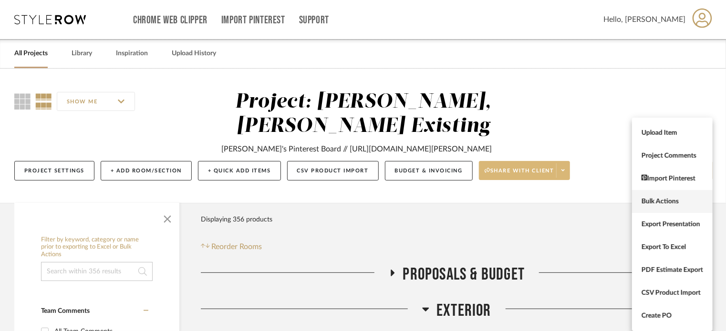
click at [679, 200] on span "Bulk Actions" at bounding box center [672, 202] width 62 height 8
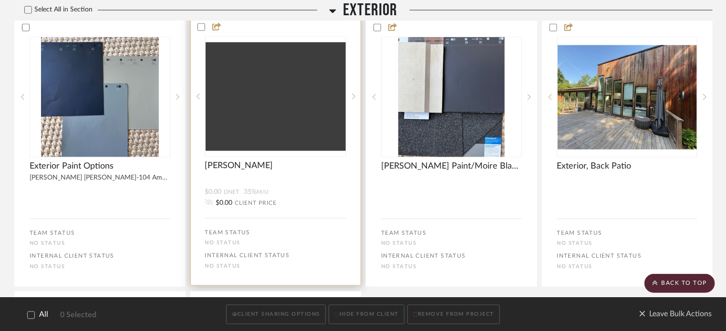
scroll to position [524, 0]
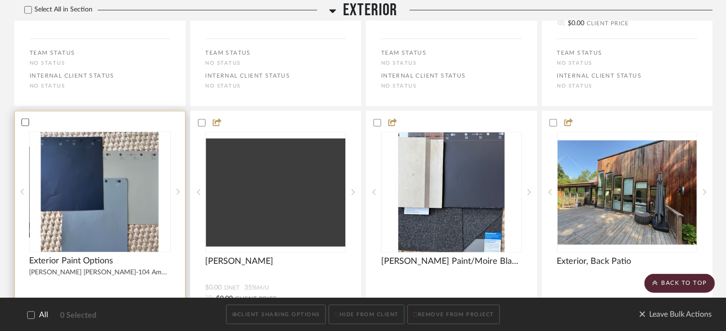
click at [21, 119] on div at bounding box center [25, 123] width 8 height 8
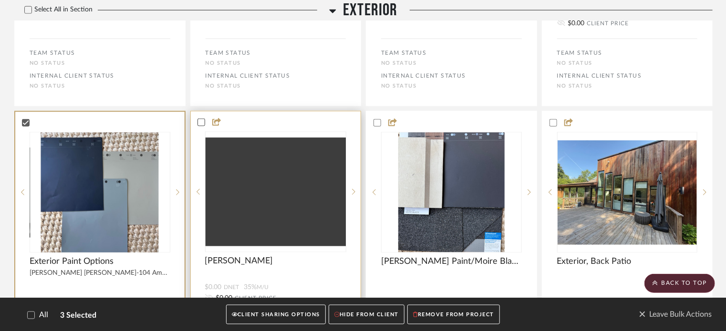
click at [202, 119] on icon at bounding box center [201, 122] width 7 height 7
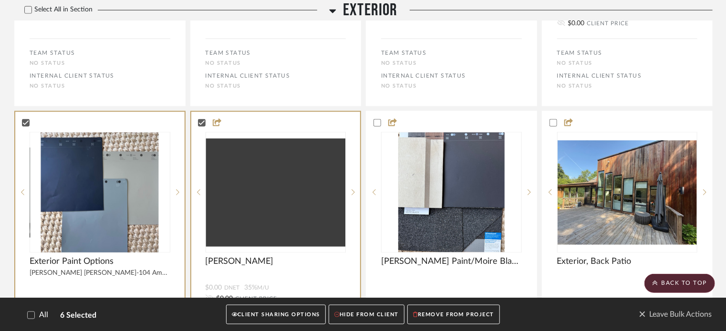
click at [291, 311] on button "CLIENT SHARING OPTIONS" at bounding box center [276, 315] width 100 height 20
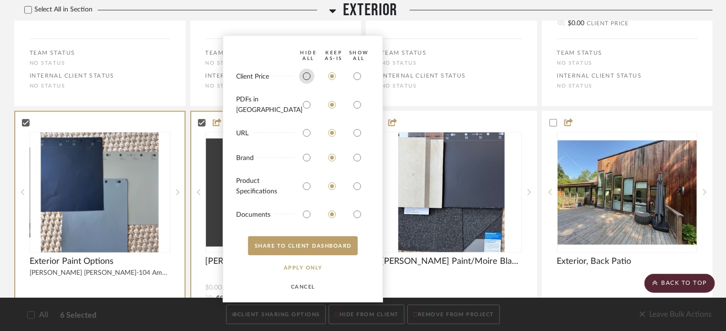
click at [304, 84] on input "radio" at bounding box center [306, 76] width 15 height 15
radio input "true"
click at [307, 135] on input "radio" at bounding box center [306, 132] width 15 height 15
radio input "true"
click at [306, 160] on input "radio" at bounding box center [306, 157] width 15 height 15
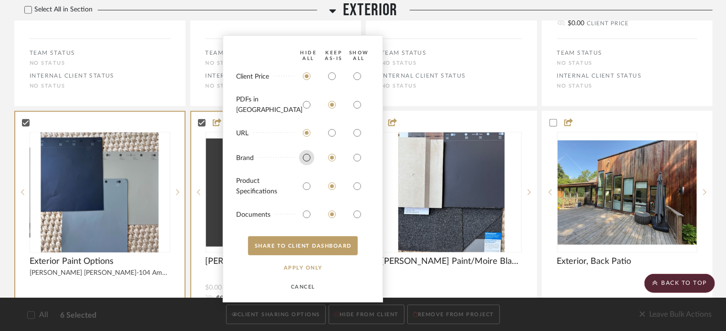
radio input "true"
click at [308, 193] on input "radio" at bounding box center [306, 186] width 15 height 15
radio input "true"
click at [307, 215] on input "radio" at bounding box center [306, 214] width 15 height 15
radio input "true"
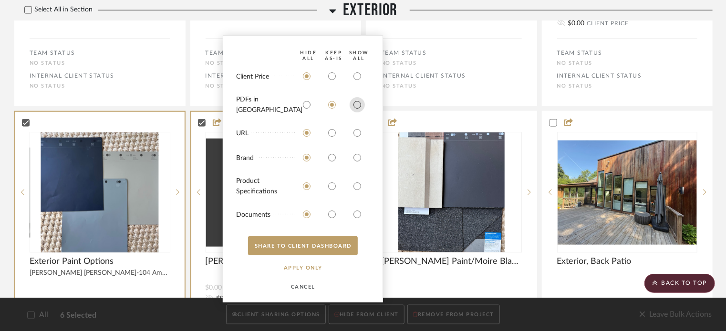
click at [359, 103] on input "radio" at bounding box center [356, 104] width 15 height 15
radio input "true"
click at [314, 249] on button "SHARE TO CLIENT Dashboard" at bounding box center [303, 245] width 110 height 19
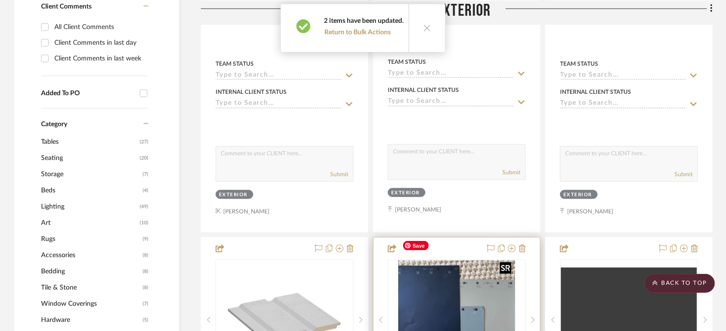
scroll to position [620, 0]
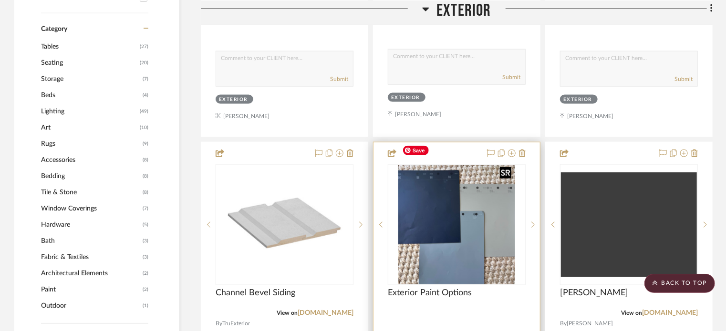
click at [418, 183] on img "0" at bounding box center [456, 224] width 117 height 119
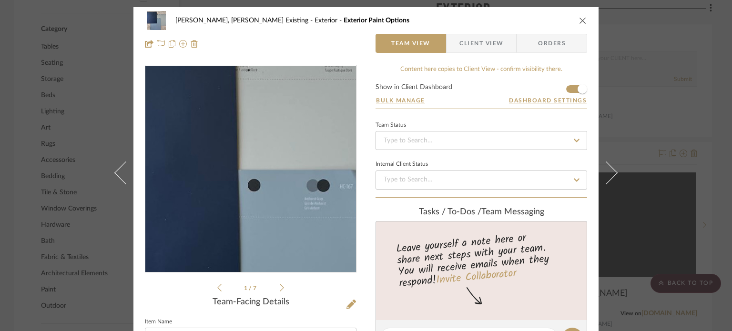
scroll to position [95, 0]
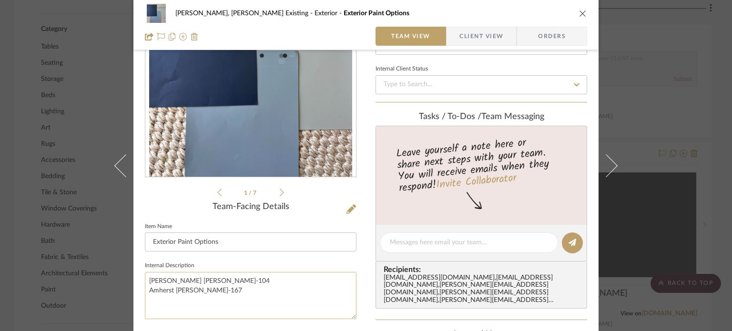
click at [157, 280] on textarea "[PERSON_NAME] [PERSON_NAME]-104 Amherst [PERSON_NAME]-167" at bounding box center [251, 295] width 212 height 47
click at [193, 289] on textarea "[PERSON_NAME] [PERSON_NAME]-104 Amherst [PERSON_NAME]-167" at bounding box center [251, 295] width 212 height 47
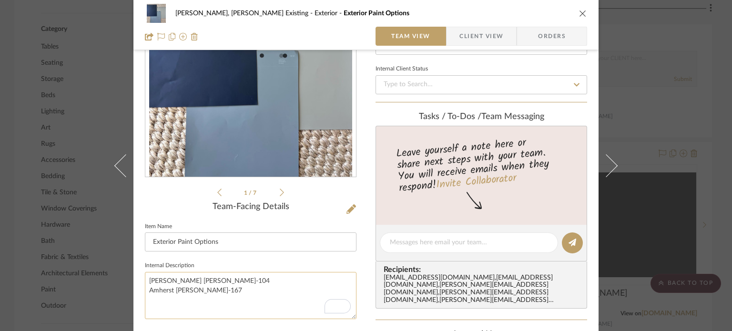
click at [193, 289] on textarea "[PERSON_NAME] [PERSON_NAME]-104 Amherst [PERSON_NAME]-167" at bounding box center [251, 295] width 212 height 47
click at [579, 16] on icon "close" at bounding box center [583, 14] width 8 height 8
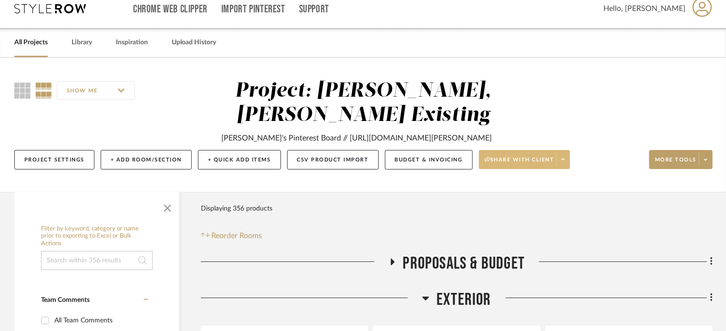
scroll to position [0, 0]
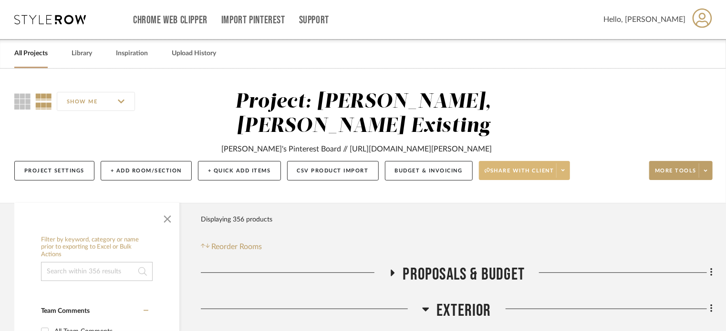
click at [563, 164] on span at bounding box center [562, 171] width 13 height 14
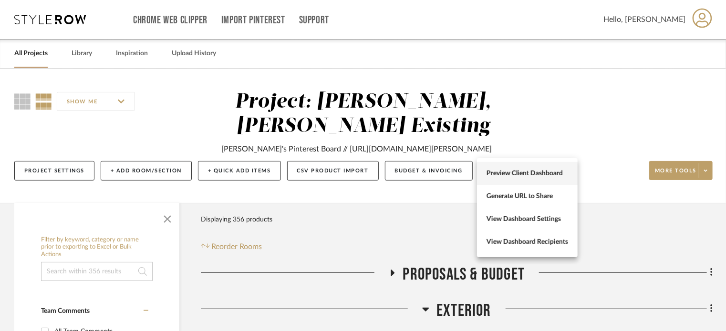
click at [543, 173] on span "Preview Client Dashboard" at bounding box center [527, 174] width 82 height 8
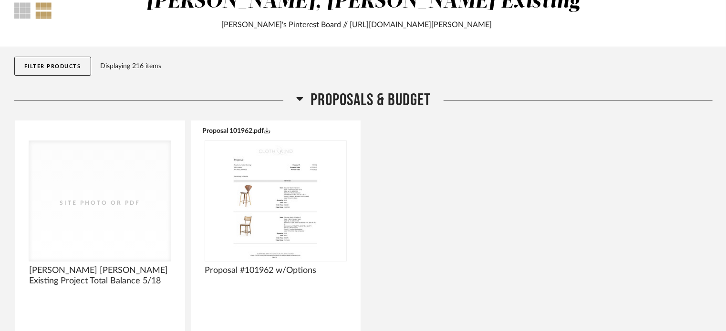
scroll to position [143, 0]
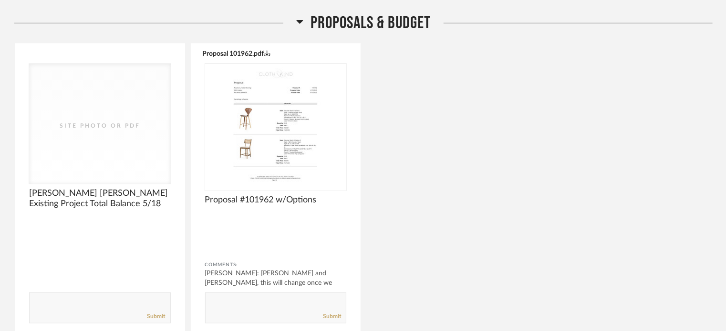
click at [360, 21] on span "Proposals & Budget" at bounding box center [370, 23] width 120 height 21
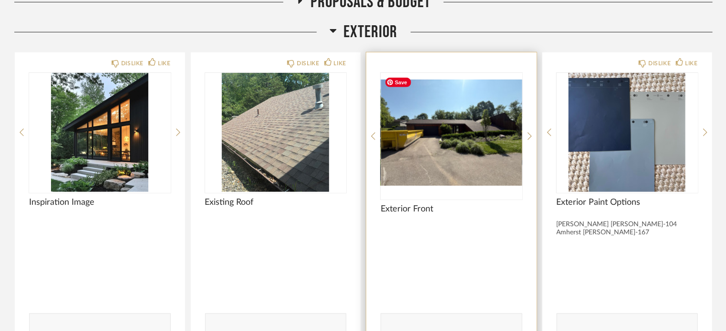
scroll to position [286, 0]
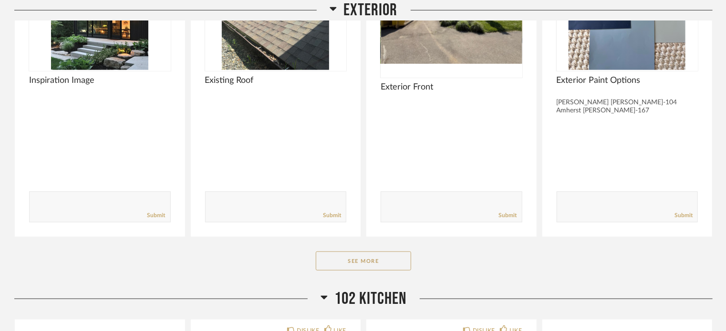
click at [379, 242] on div "Exterior DISLIKE LIKE Inspiration Image Comments: Submit DISLIKE LIKE Existing …" at bounding box center [363, 94] width 698 height 389
click at [378, 252] on button "See More" at bounding box center [363, 261] width 95 height 19
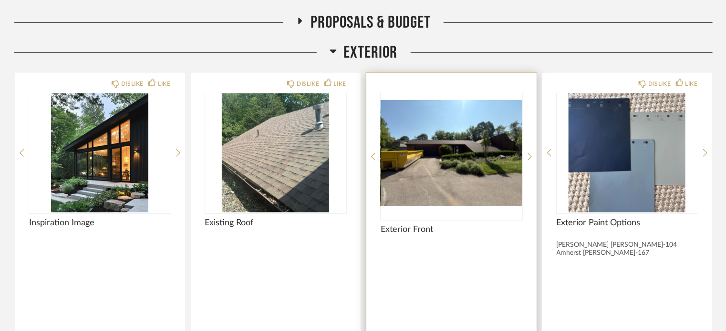
scroll to position [143, 0]
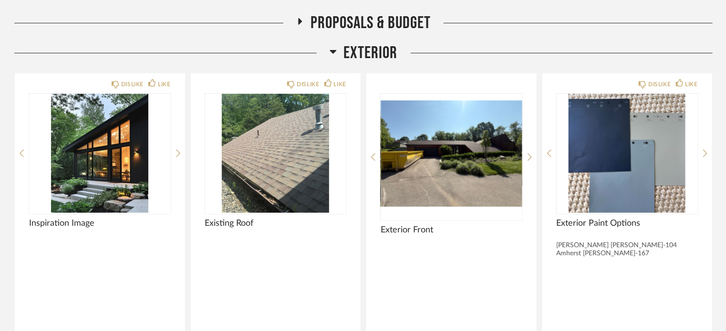
click at [379, 58] on span "Exterior" at bounding box center [371, 53] width 54 height 21
